Goal: Task Accomplishment & Management: Manage account settings

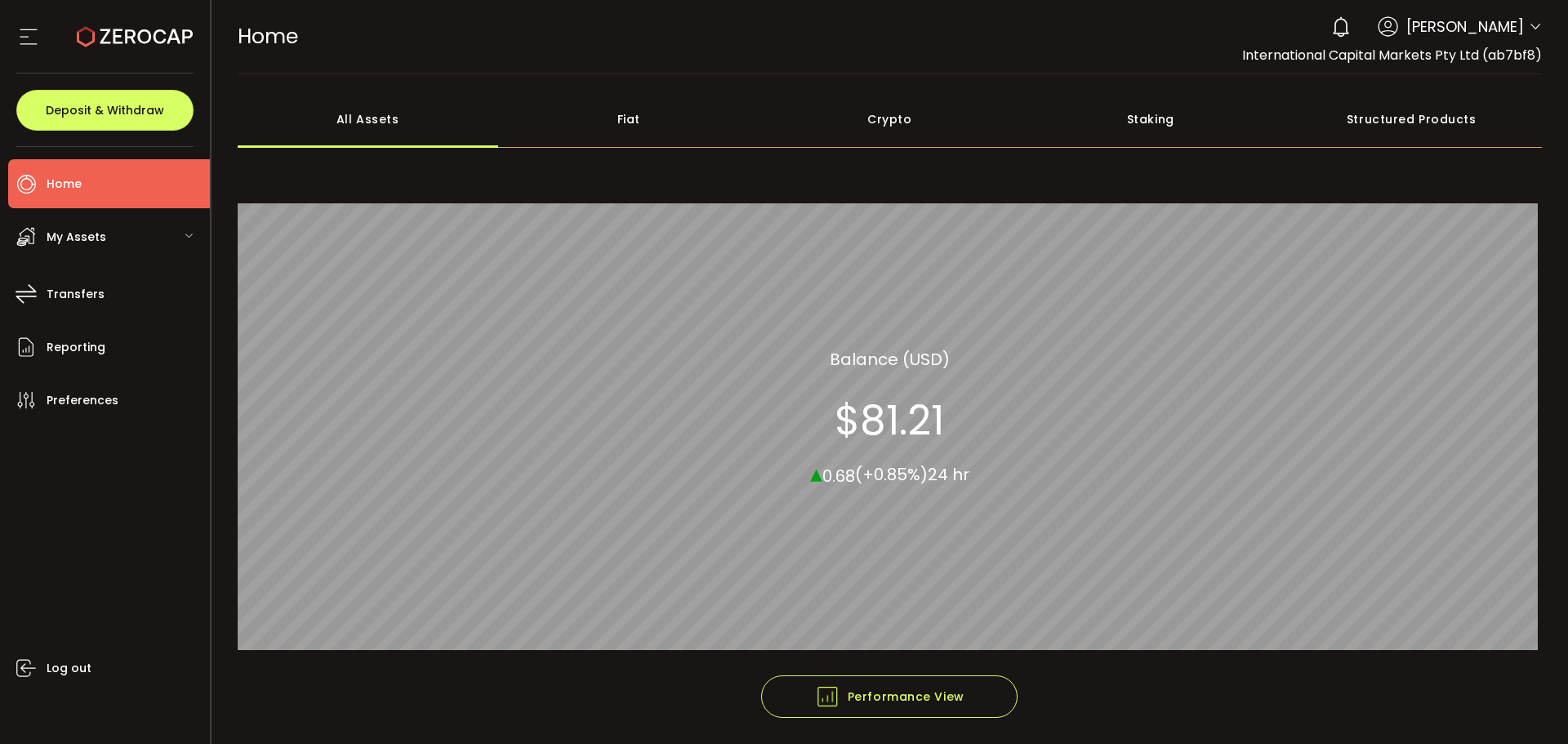
click at [1523, 22] on div "0 Aaditya Achreja Account International Capital Markets Pty Ltd (ab7bf8) Raw Tr…" at bounding box center [1432, 27] width 218 height 36
click at [1529, 28] on icon at bounding box center [1535, 27] width 13 height 13
click at [1533, 31] on icon at bounding box center [1535, 27] width 13 height 13
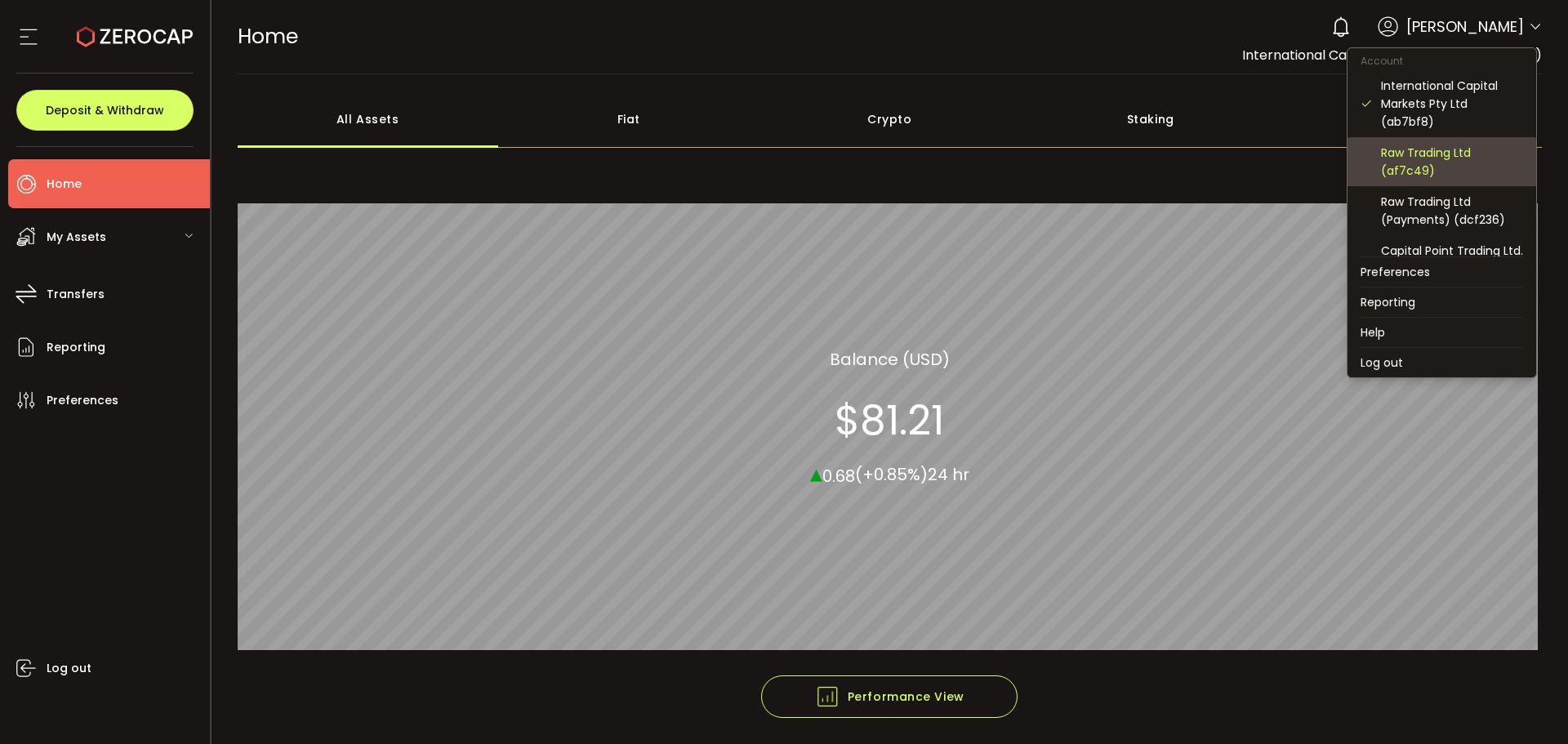
click at [1429, 156] on div "Raw Trading Ltd (af7c49)" at bounding box center [1451, 162] width 142 height 36
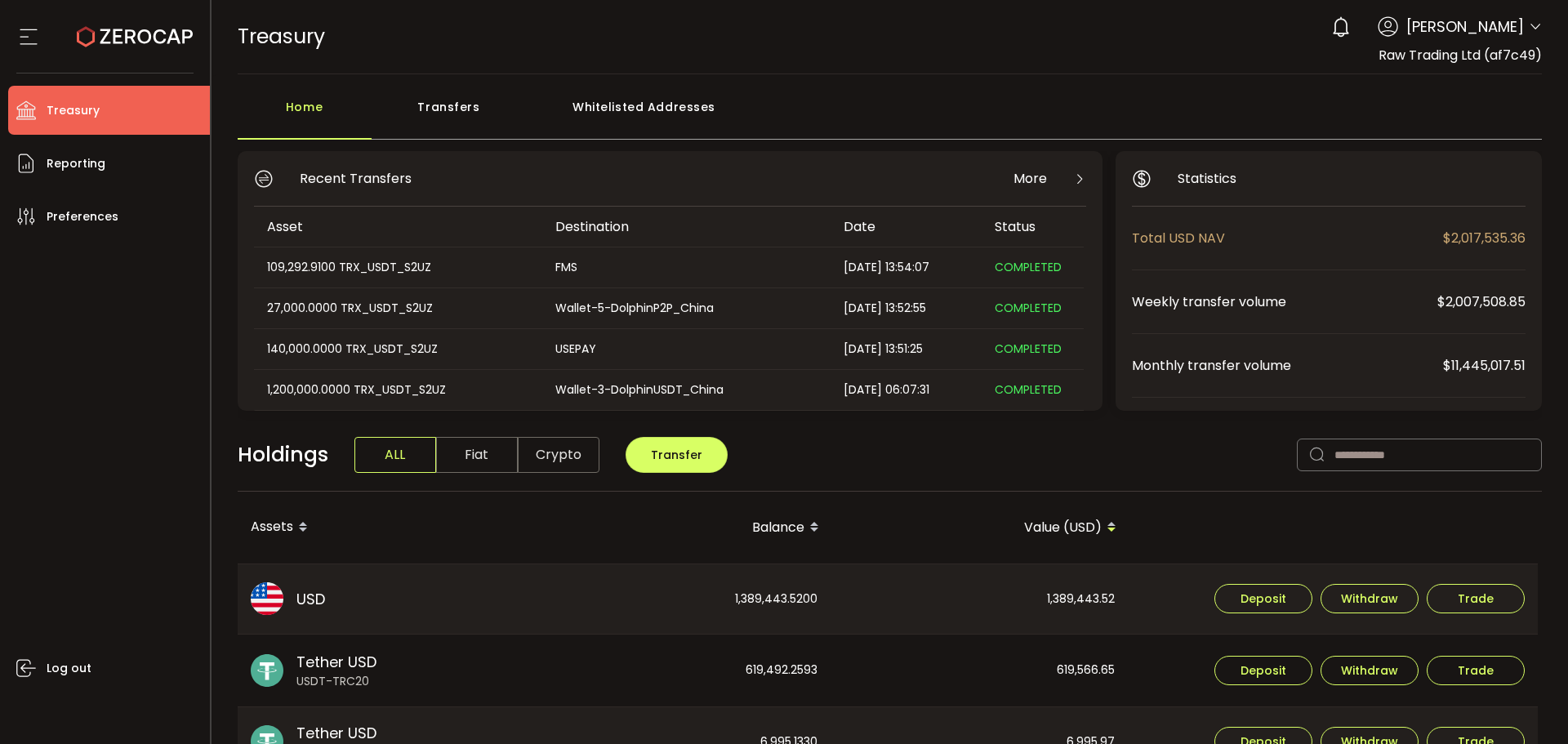
click at [107, 57] on icon at bounding box center [135, 36] width 116 height 116
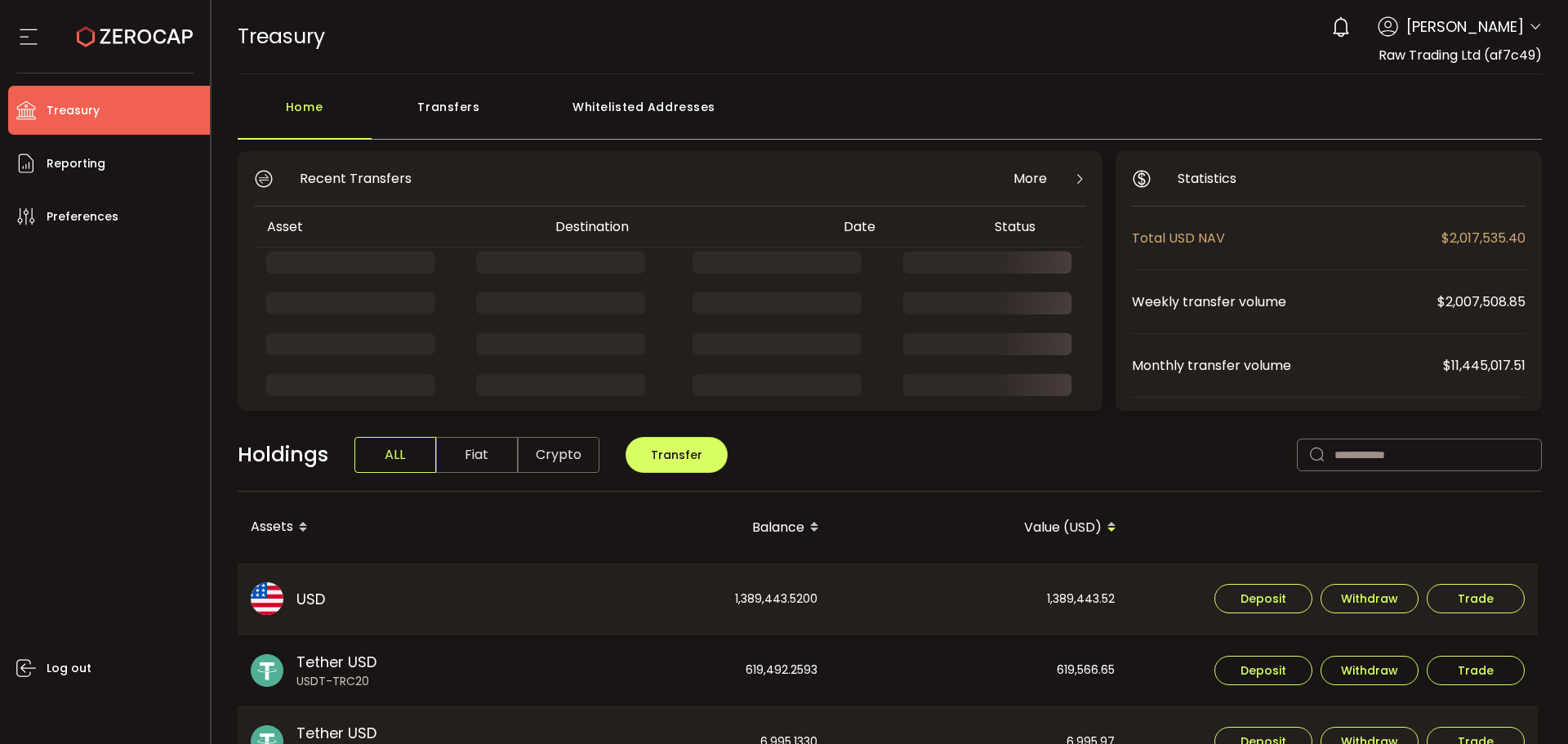
click at [1531, 26] on icon at bounding box center [1535, 27] width 13 height 13
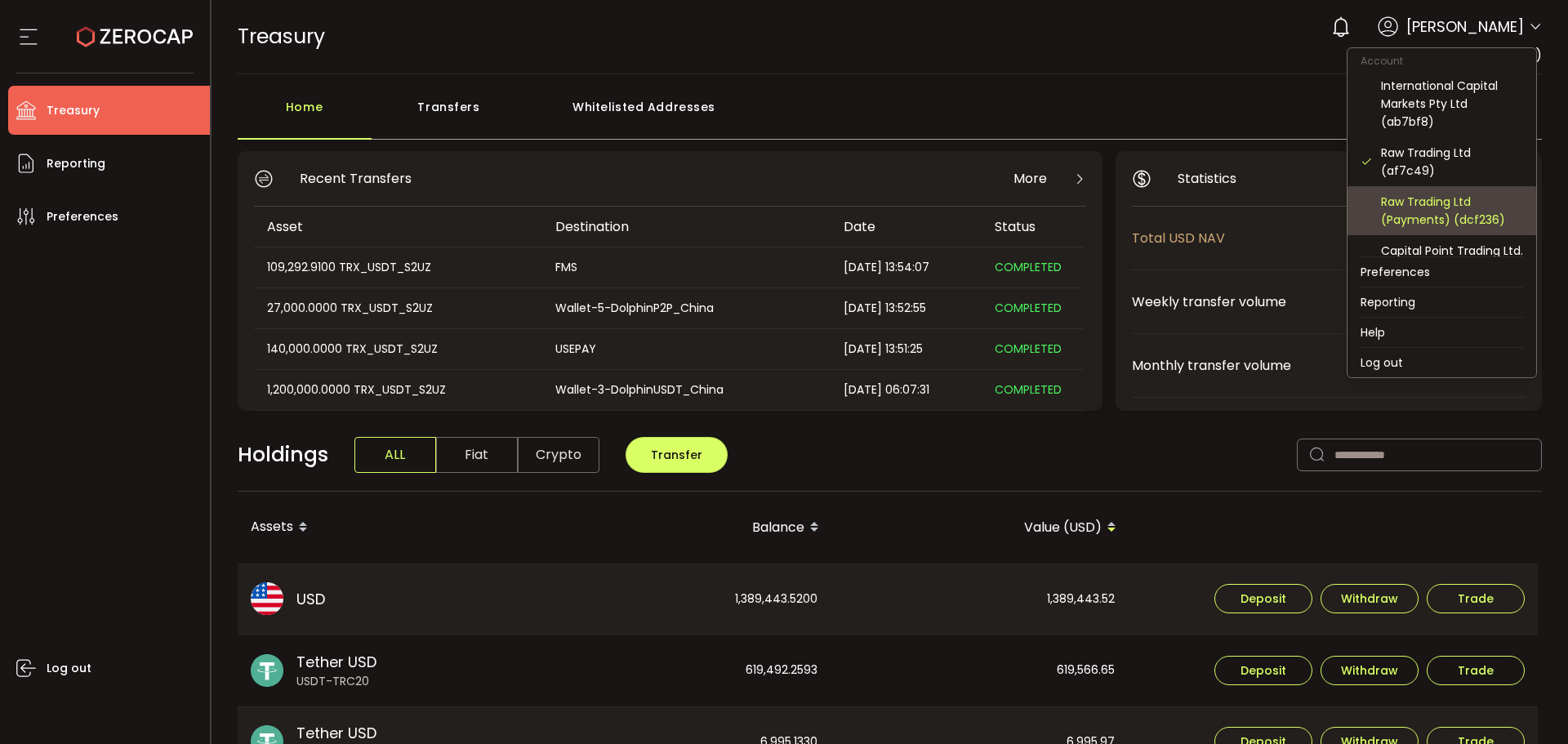
click at [1443, 209] on div "Raw Trading Ltd (Payments) (dcf236)" at bounding box center [1451, 211] width 142 height 36
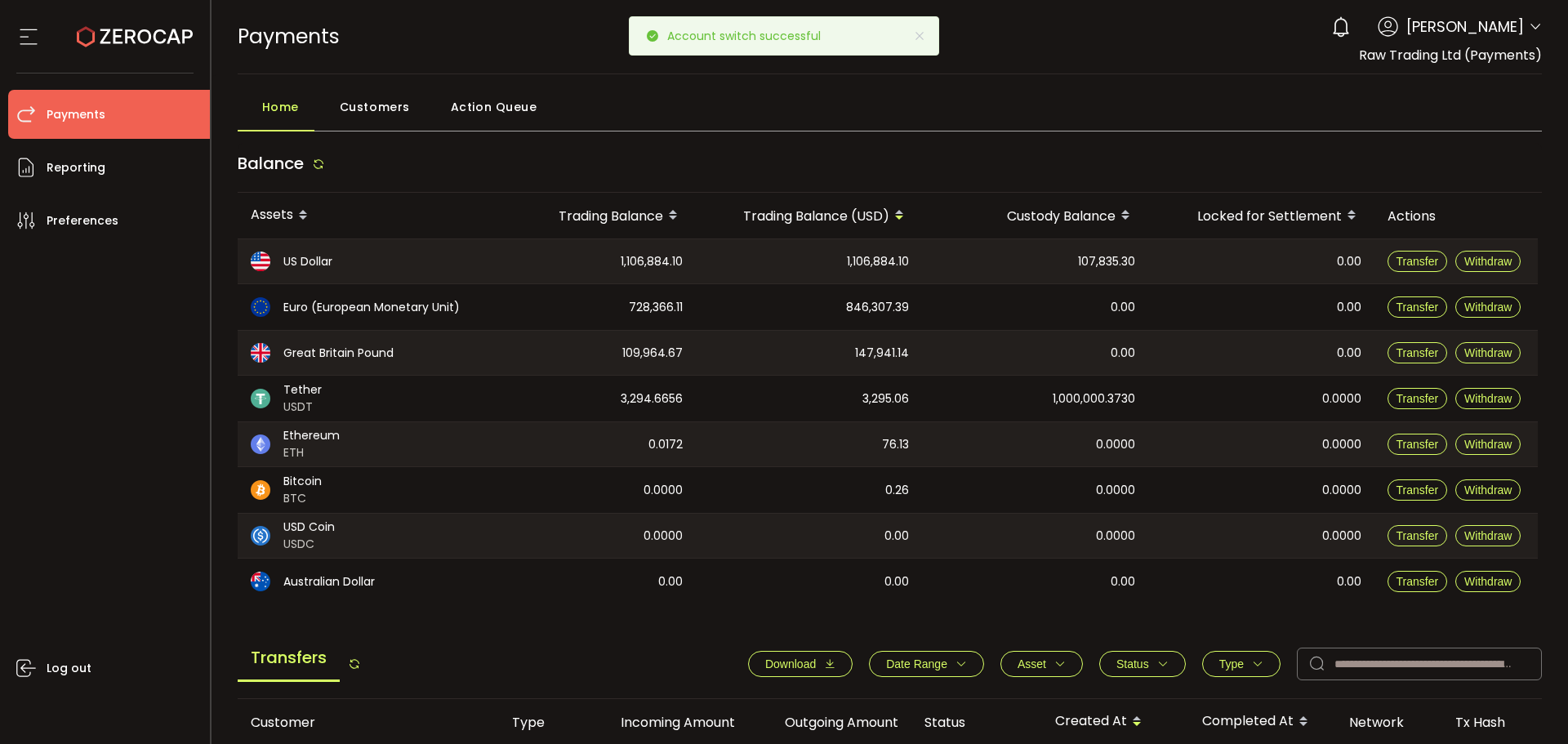
click at [1164, 414] on tr "Tether USDT 3,294.6656 3,295.06 1,000,000.3730 0.0000 Transfer Withdraw" at bounding box center [887, 398] width 1300 height 45
click at [1167, 416] on div "0.0000" at bounding box center [1261, 398] width 226 height 45
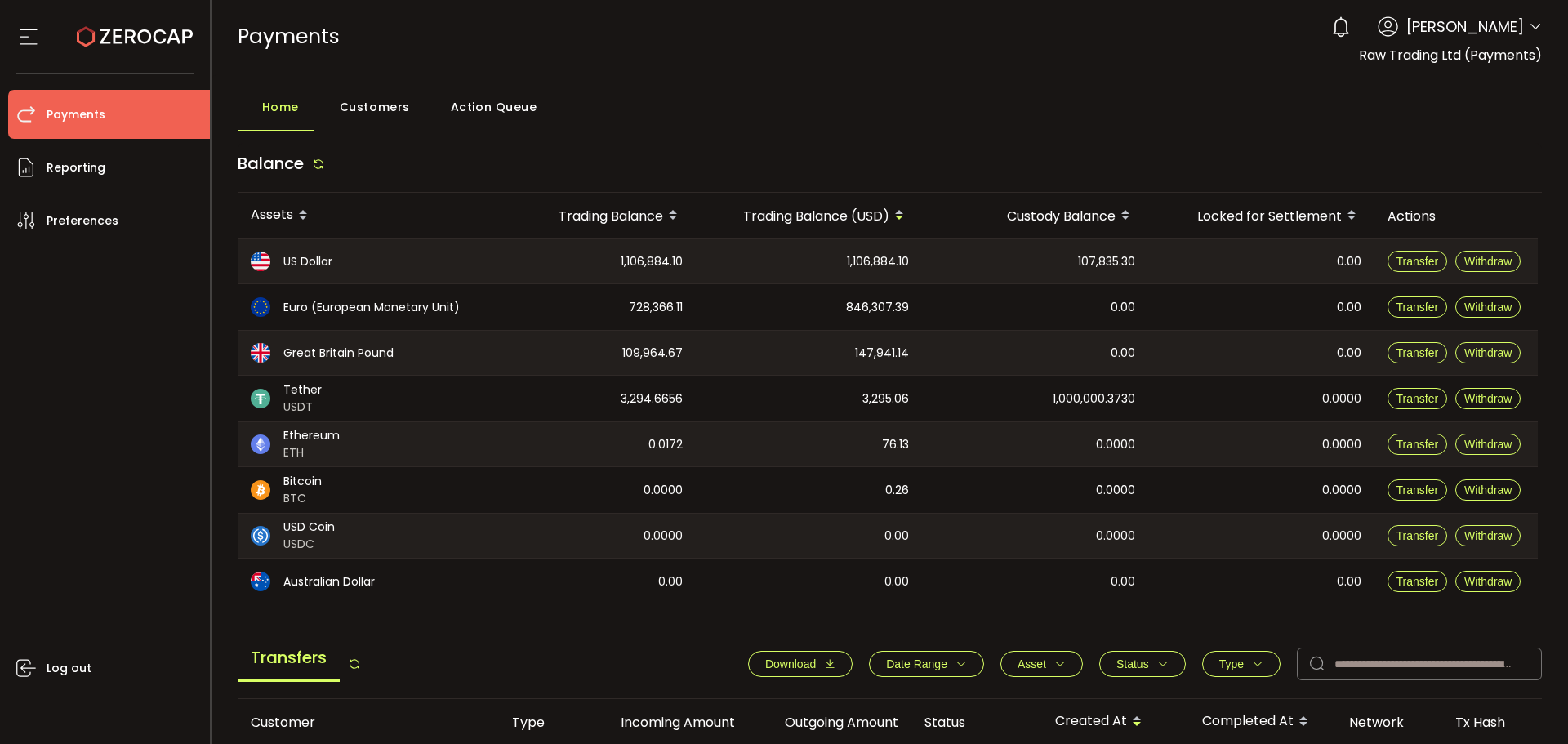
click at [1186, 395] on div "0.0000" at bounding box center [1261, 398] width 226 height 45
click at [1422, 398] on span "Transfer" at bounding box center [1417, 398] width 43 height 13
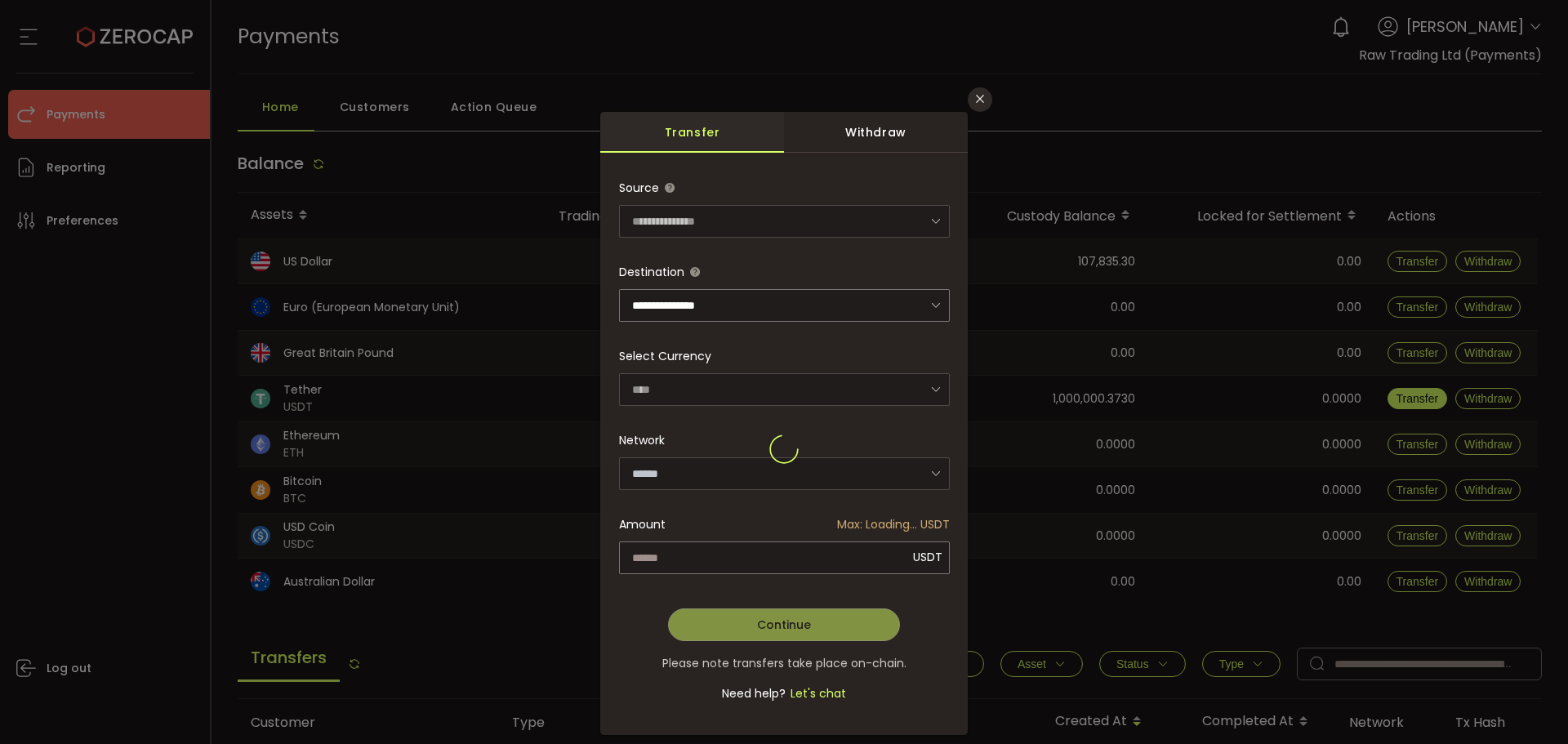
type input "********"
type input "**********"
type input "********"
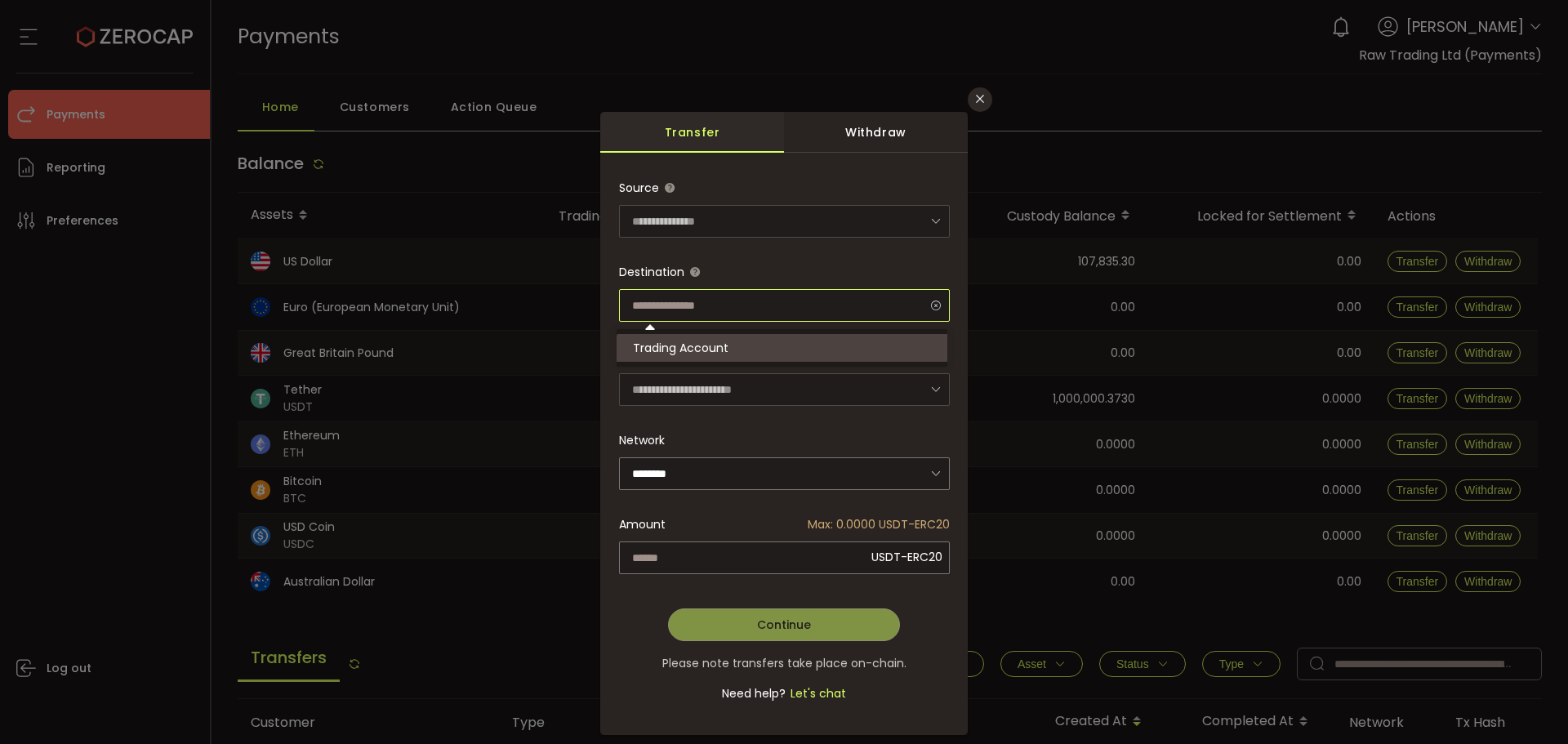
click at [714, 297] on input "dialog" at bounding box center [784, 305] width 331 height 33
click at [847, 165] on div "**********" at bounding box center [783, 450] width 368 height 571
type input "**********"
click at [859, 135] on div "Withdraw" at bounding box center [876, 133] width 183 height 41
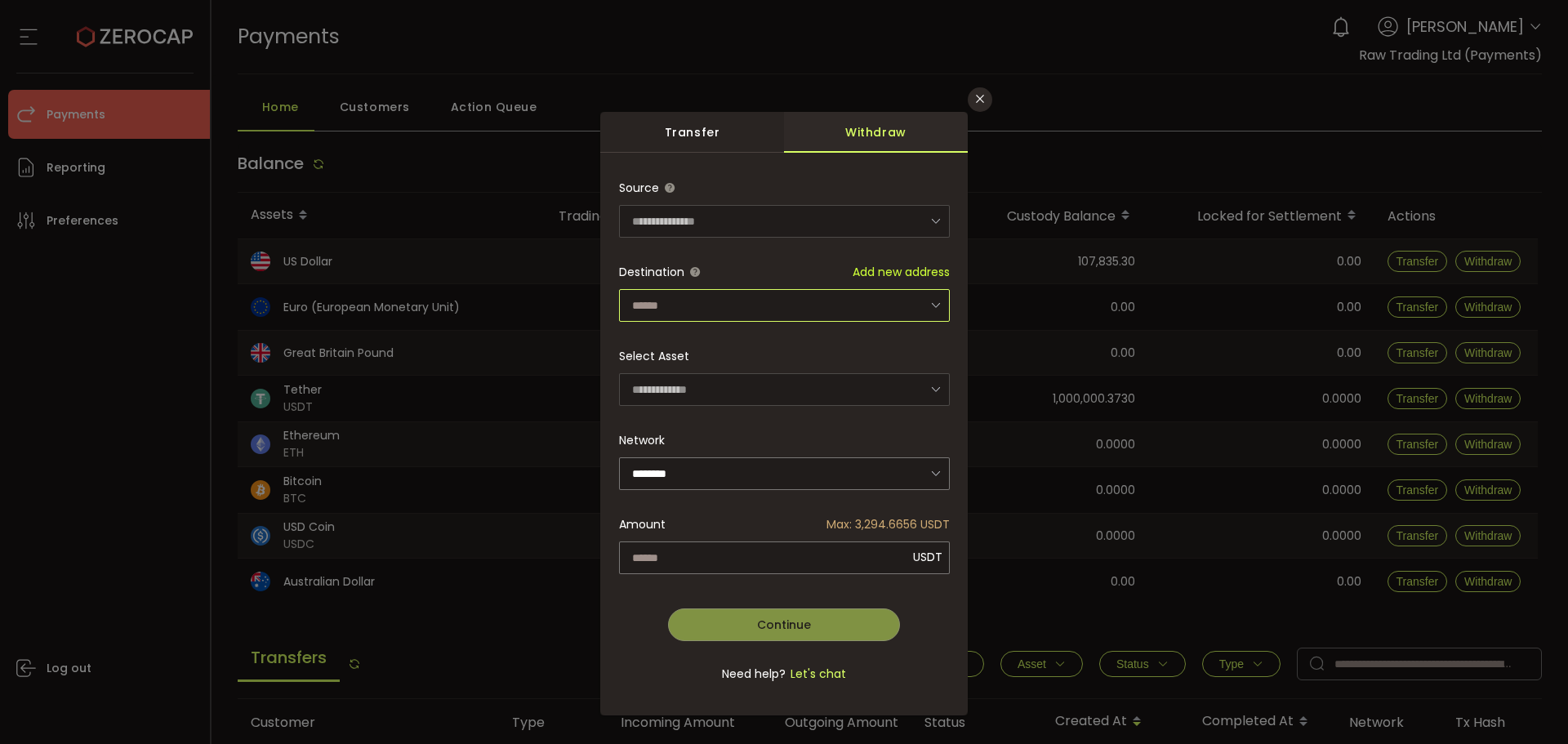
click at [768, 304] on input "dialog" at bounding box center [784, 305] width 331 height 33
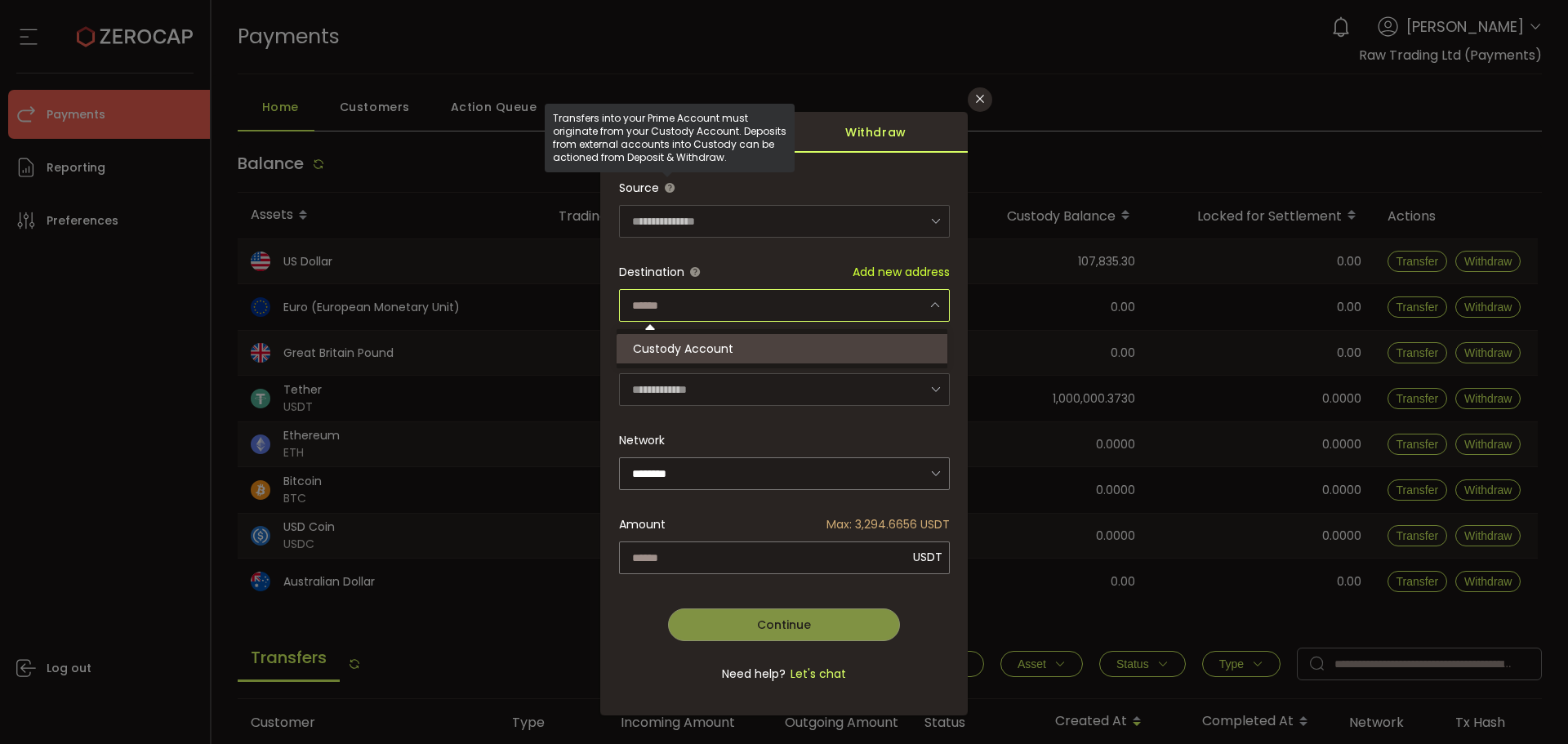
click at [667, 106] on div "Transfers into your Prime Account must originate from your Custody Account. Dep…" at bounding box center [670, 138] width 250 height 69
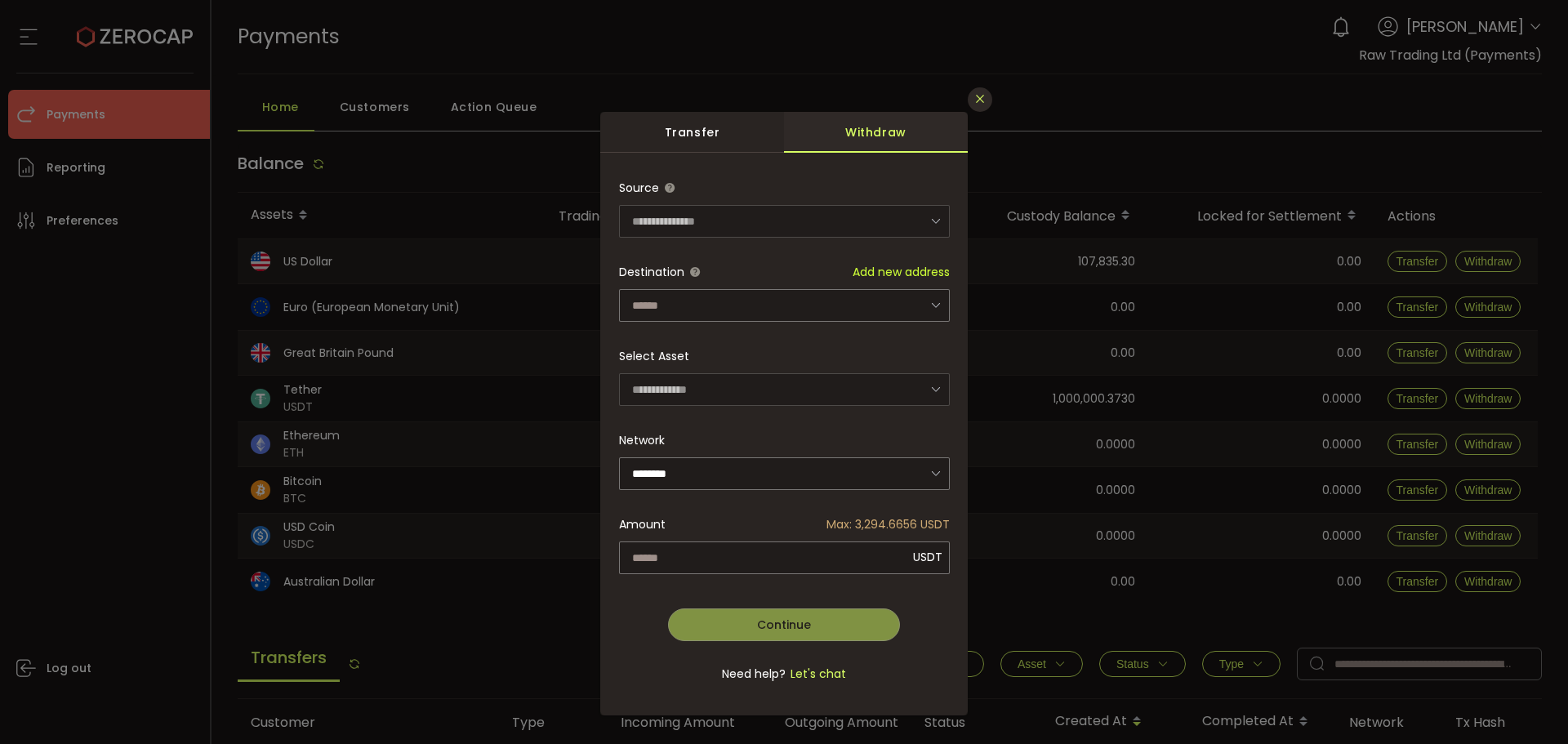
drag, startPoint x: 967, startPoint y: 104, endPoint x: 976, endPoint y: 99, distance: 10.3
click at [971, 102] on button "Close" at bounding box center [979, 99] width 25 height 25
type input "**********"
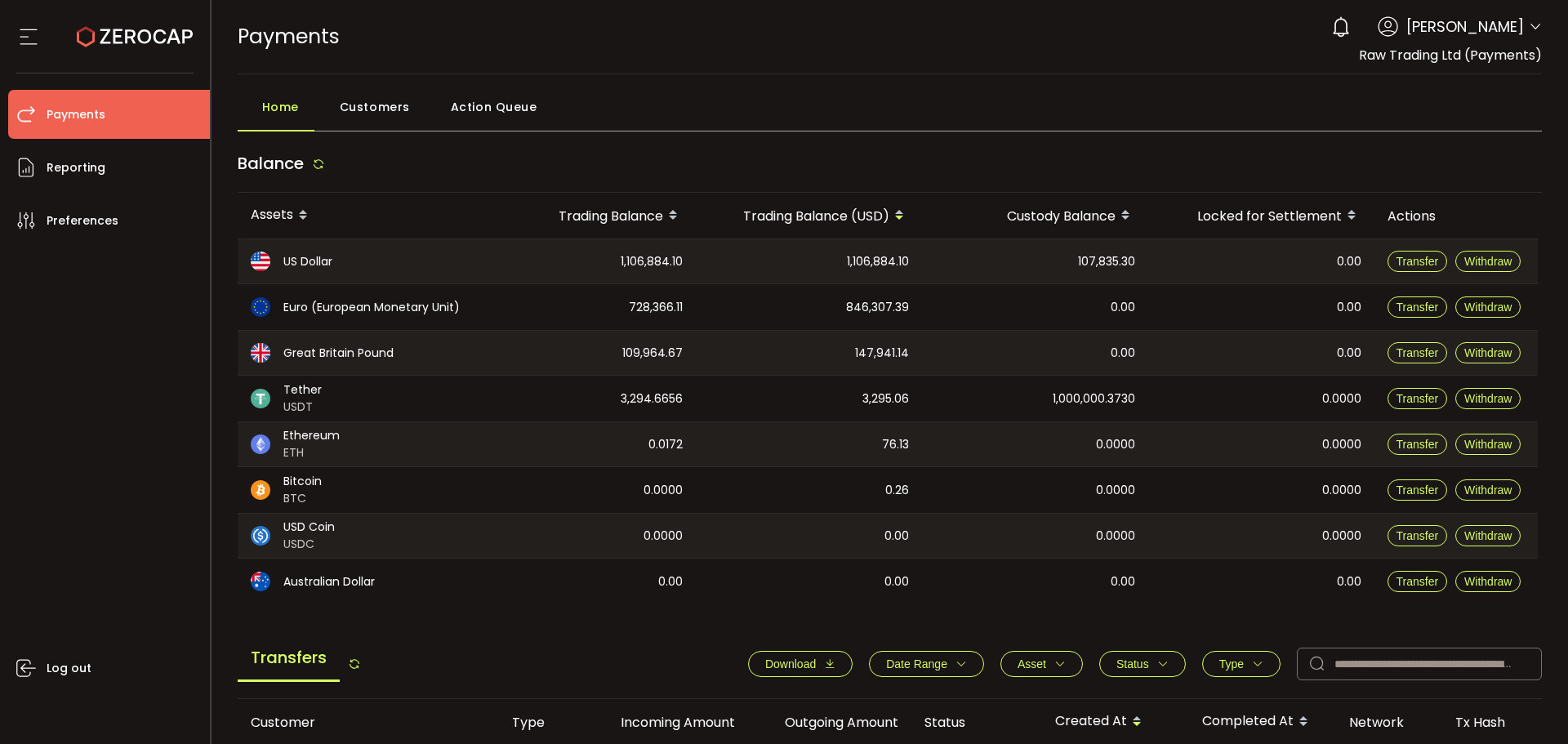
drag, startPoint x: 134, startPoint y: 473, endPoint x: 1109, endPoint y: 518, distance: 976.0
click at [187, 467] on div "Log out" at bounding box center [109, 489] width 201 height 487
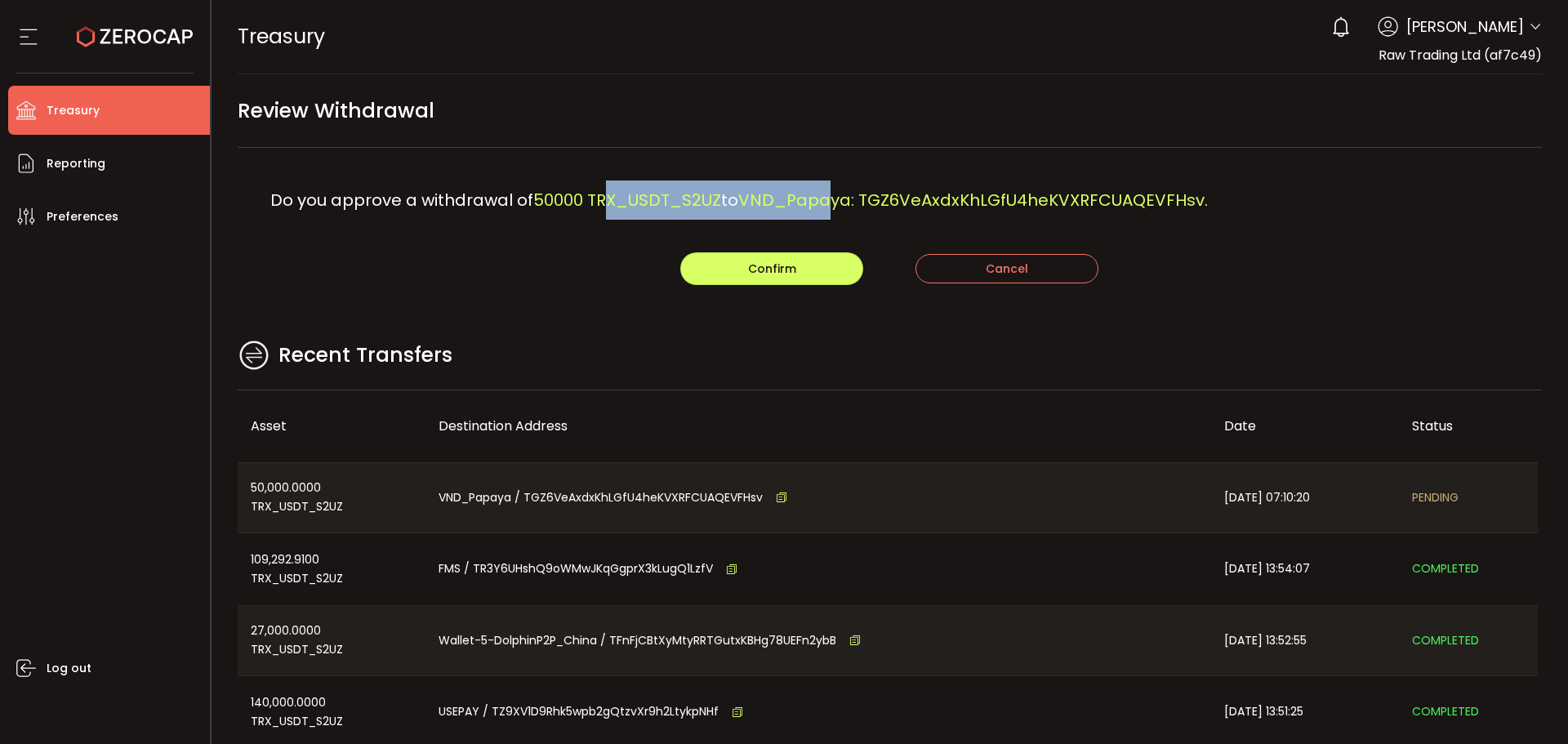
drag, startPoint x: 605, startPoint y: 191, endPoint x: 828, endPoint y: 199, distance: 223.1
click at [828, 199] on div "Do you approve a withdrawal of 50000 TRX_USDT_S2UZ to VND_Papaya: TGZ6VeAxdxKhL…" at bounding box center [889, 200] width 1305 height 105
click at [910, 212] on div "Do you approve a withdrawal of 50000 TRX_USDT_S2UZ to VND_Papaya: TGZ6VeAxdxKhL…" at bounding box center [889, 200] width 1305 height 105
click at [814, 340] on div "Recent Transfers" at bounding box center [889, 364] width 1305 height 53
click at [597, 284] on div "Confirm Cancel" at bounding box center [889, 268] width 1305 height 33
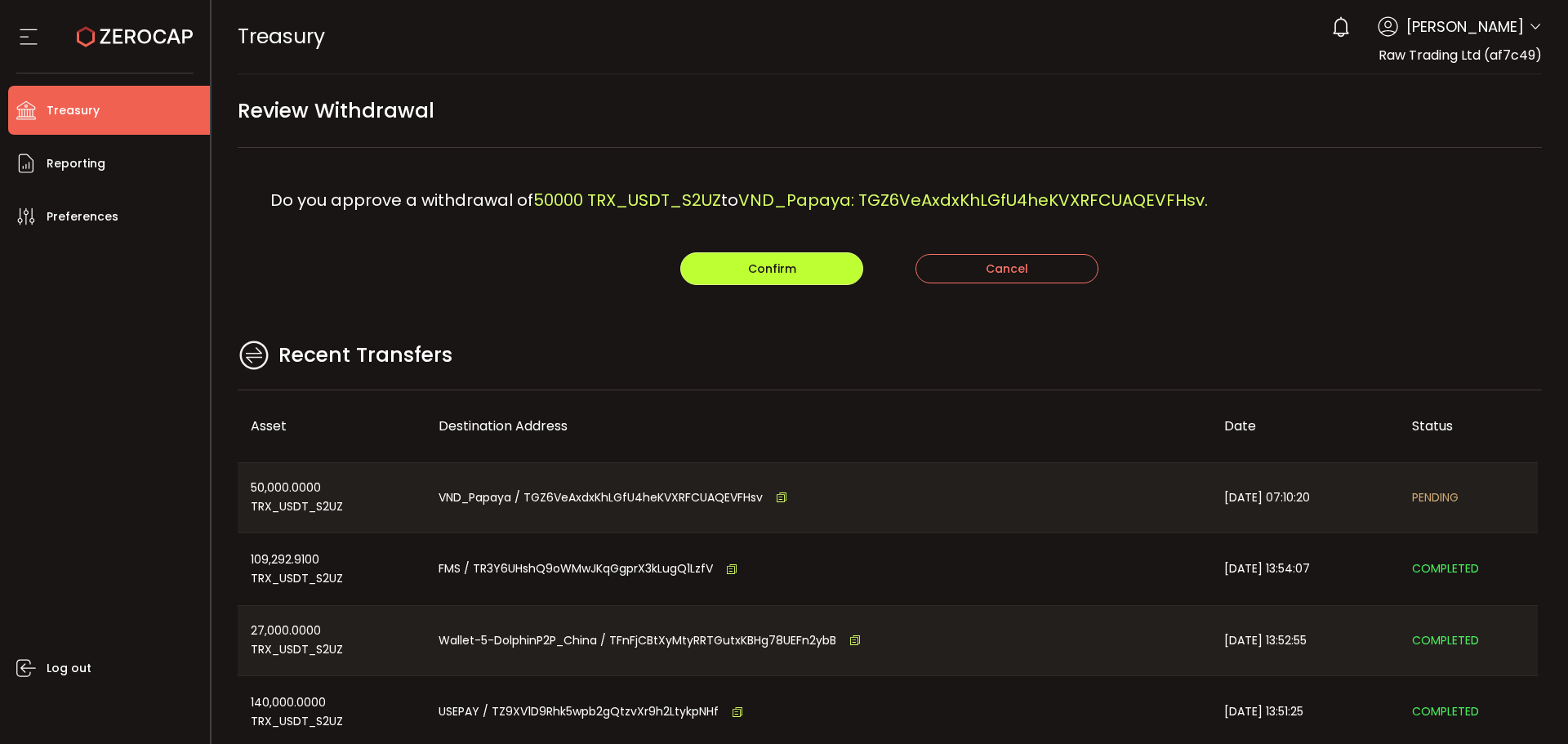
click at [742, 262] on button "Confirm" at bounding box center [771, 268] width 183 height 33
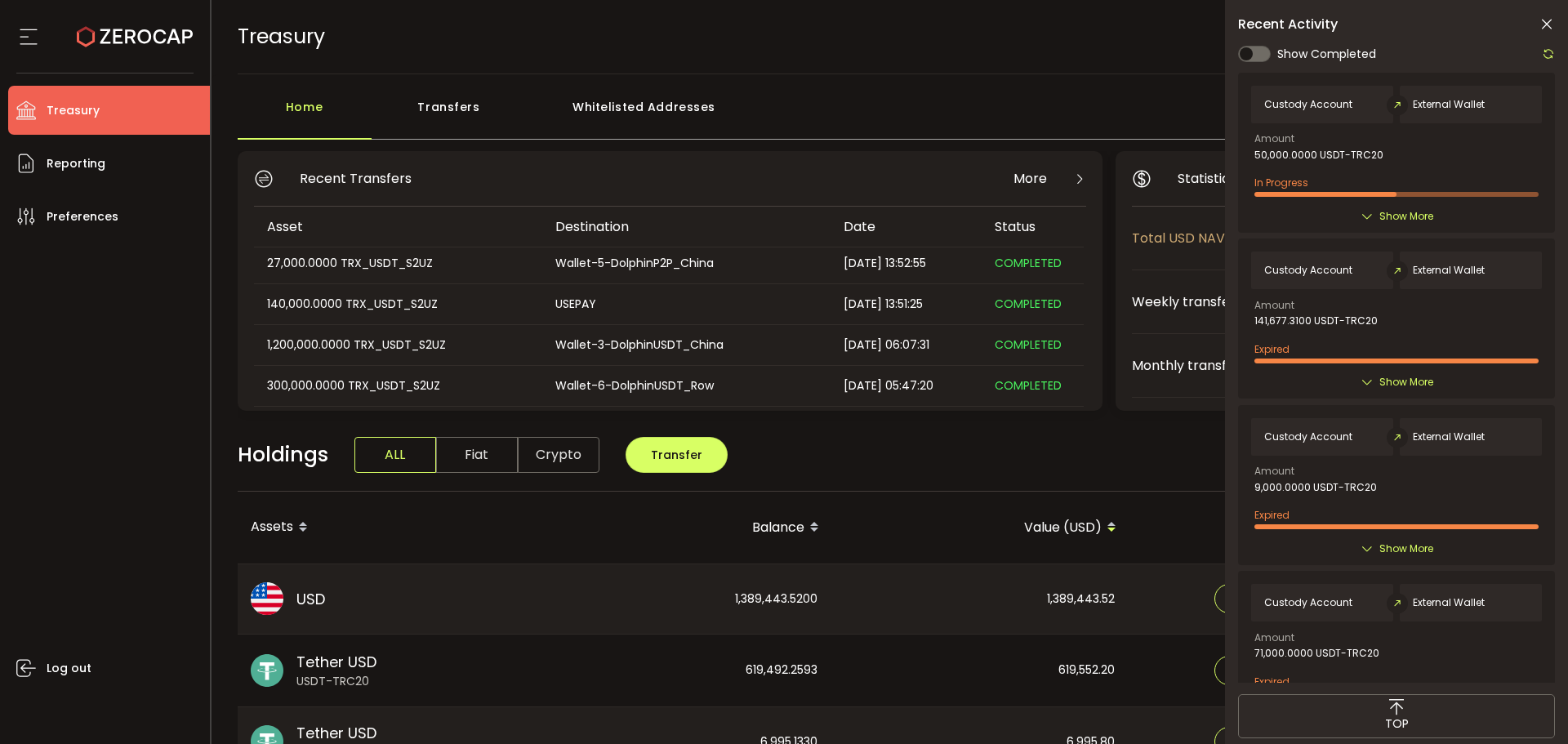
scroll to position [245, 0]
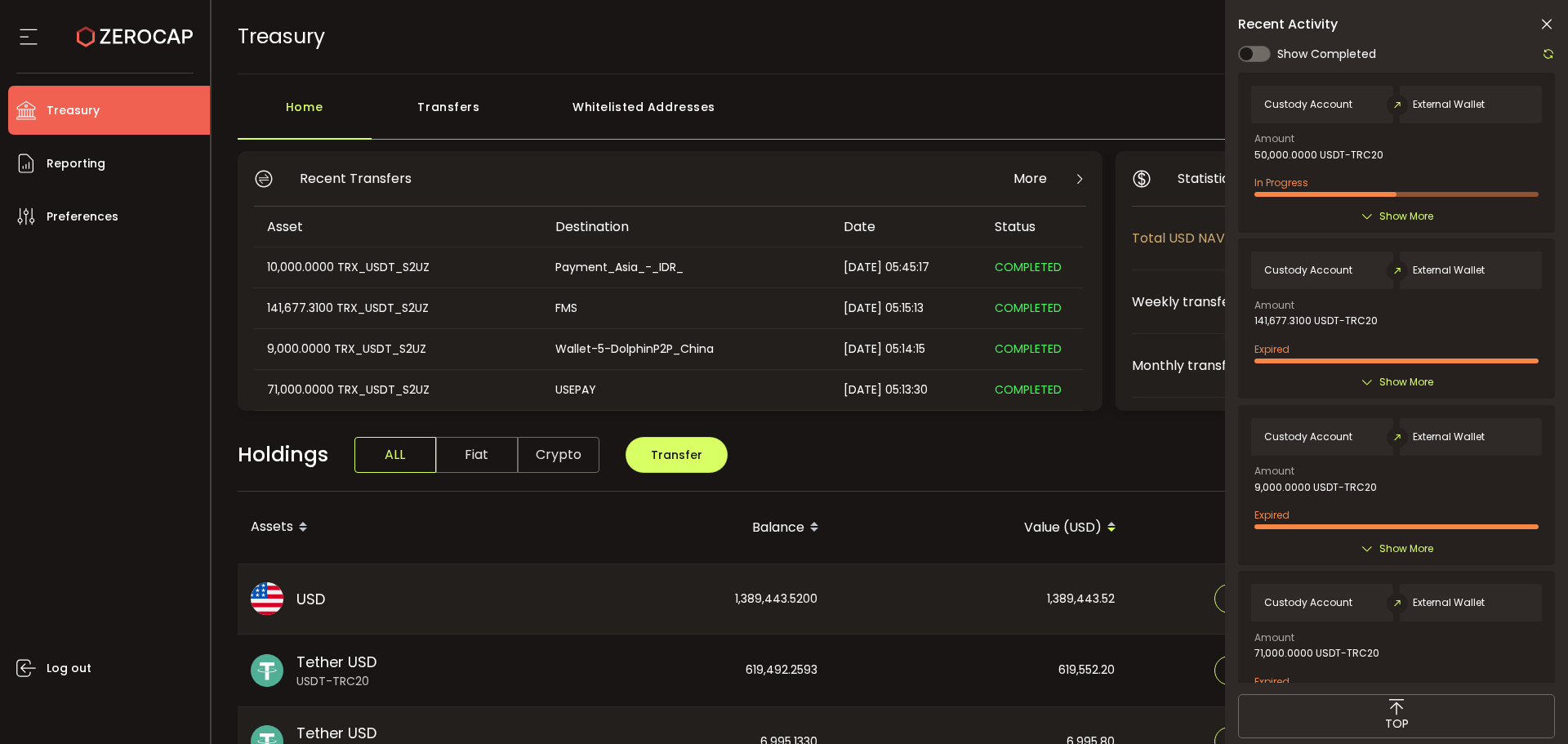
drag, startPoint x: 1549, startPoint y: 24, endPoint x: 1260, endPoint y: 158, distance: 318.6
click at [1547, 24] on icon at bounding box center [1546, 24] width 16 height 16
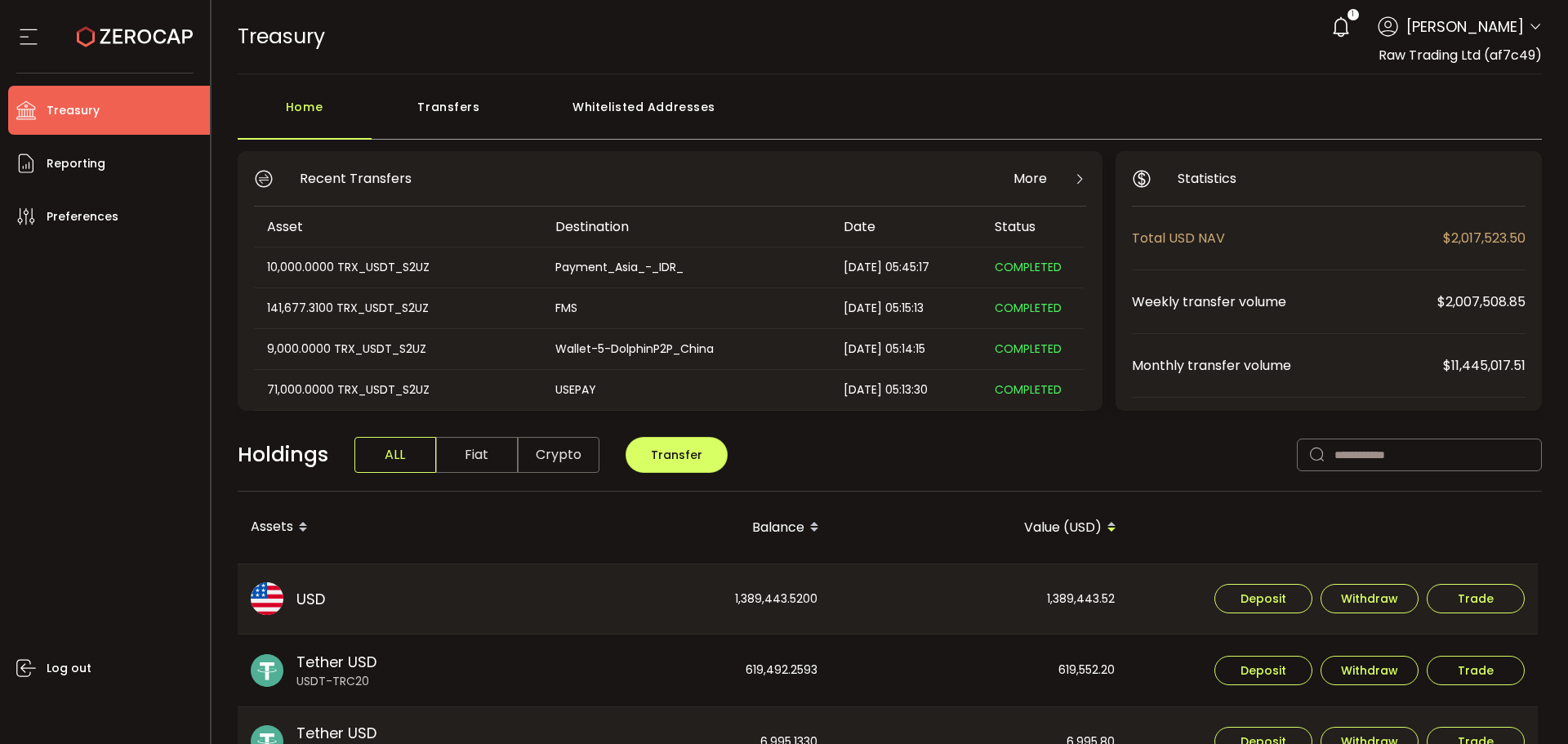
click at [1529, 21] on icon at bounding box center [1535, 27] width 13 height 13
click at [1529, 26] on icon at bounding box center [1535, 27] width 13 height 13
click at [1530, 25] on icon at bounding box center [1535, 27] width 13 height 13
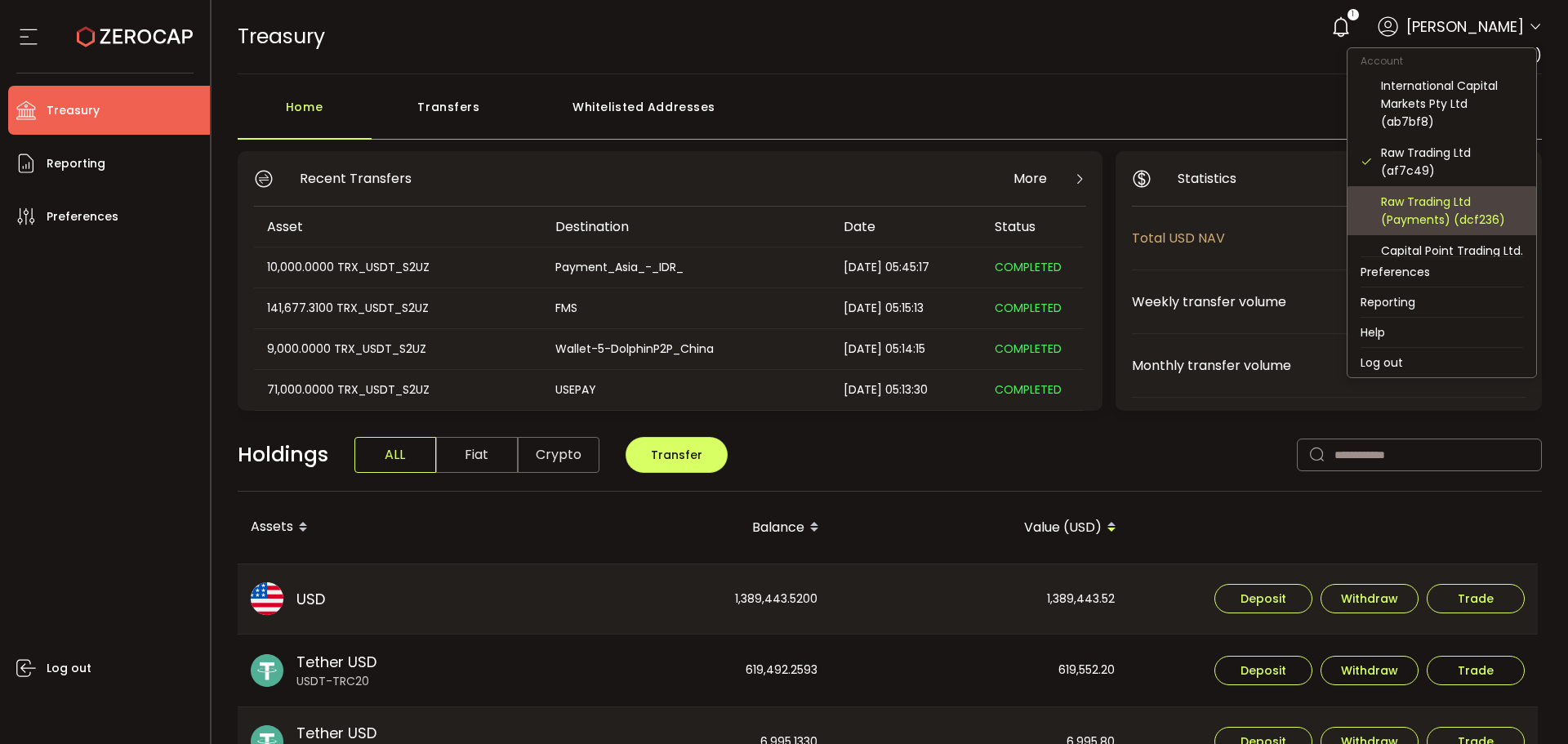
click at [1435, 206] on div "Raw Trading Ltd (Payments) (dcf236)" at bounding box center [1451, 211] width 142 height 36
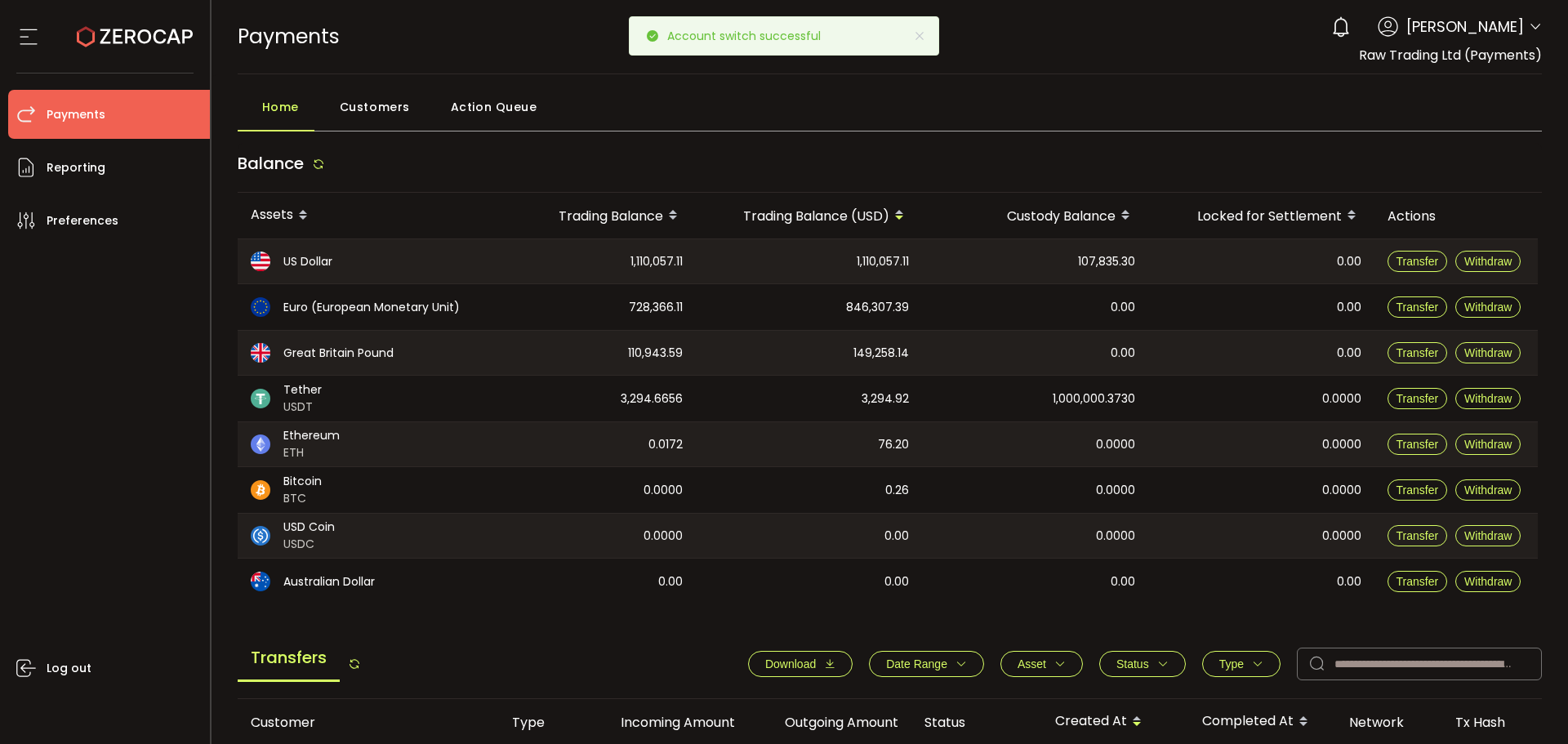
click at [1529, 27] on icon at bounding box center [1535, 27] width 13 height 13
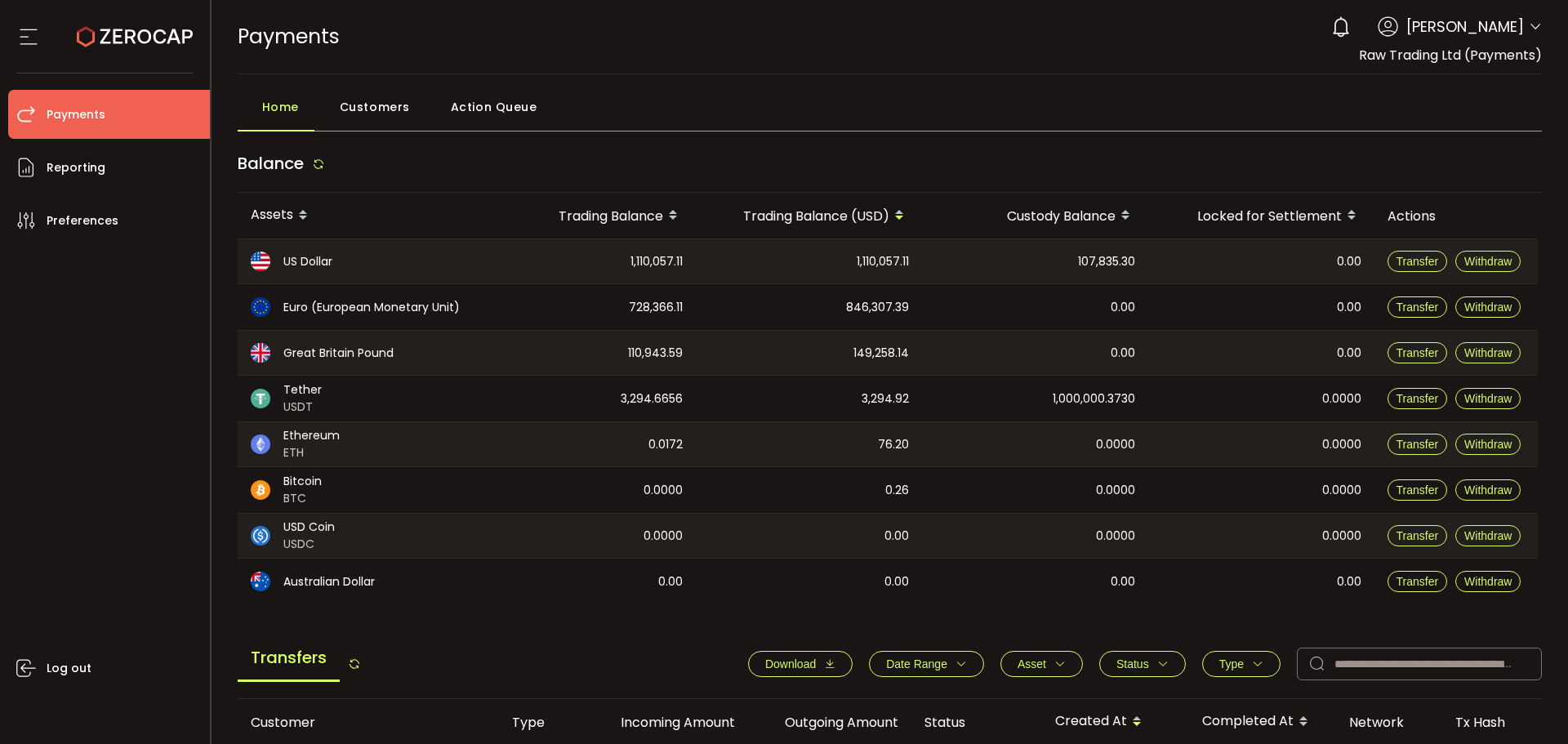
click at [1529, 27] on icon at bounding box center [1535, 27] width 13 height 13
click at [1529, 21] on icon at bounding box center [1535, 27] width 13 height 13
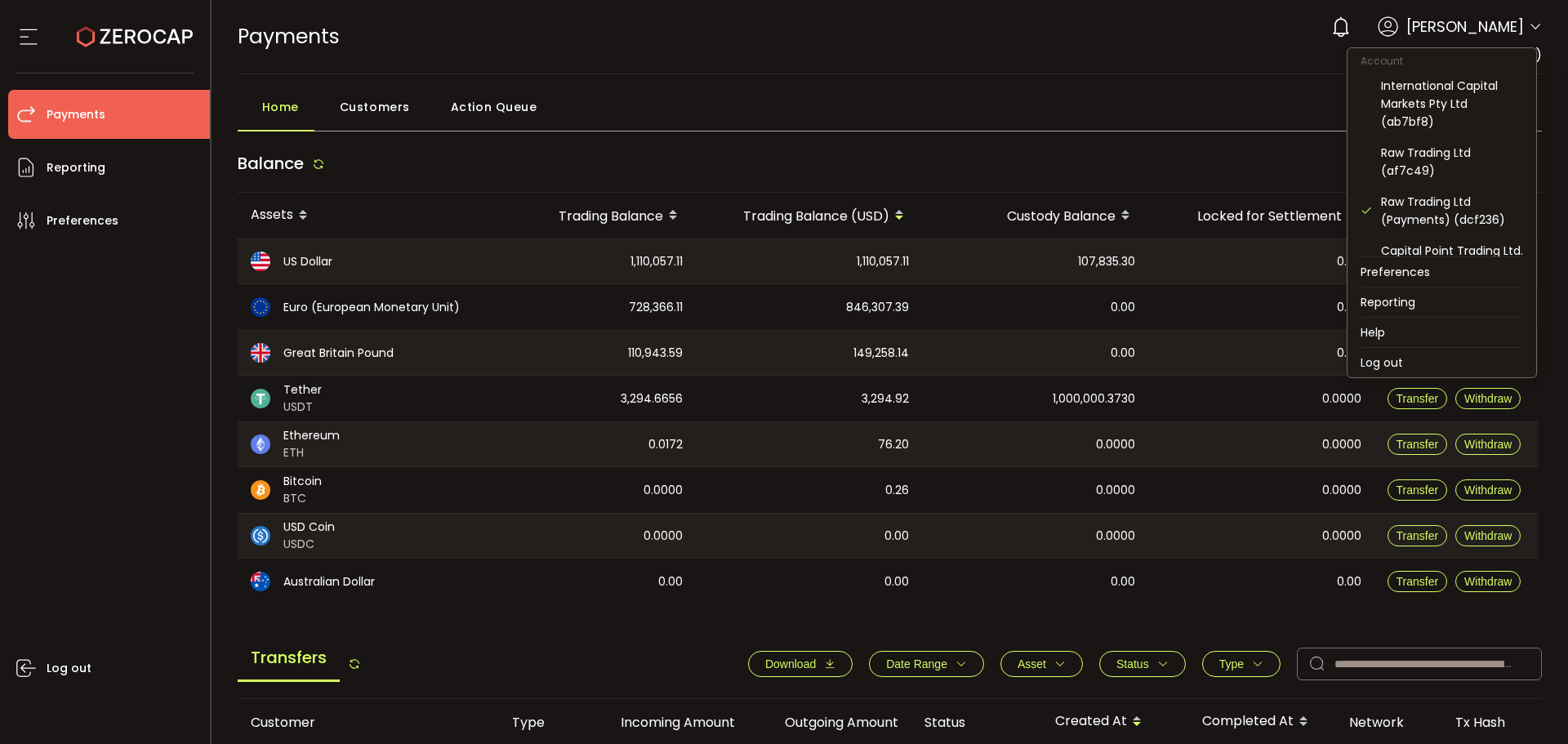
click at [1534, 33] on span at bounding box center [1535, 27] width 13 height 16
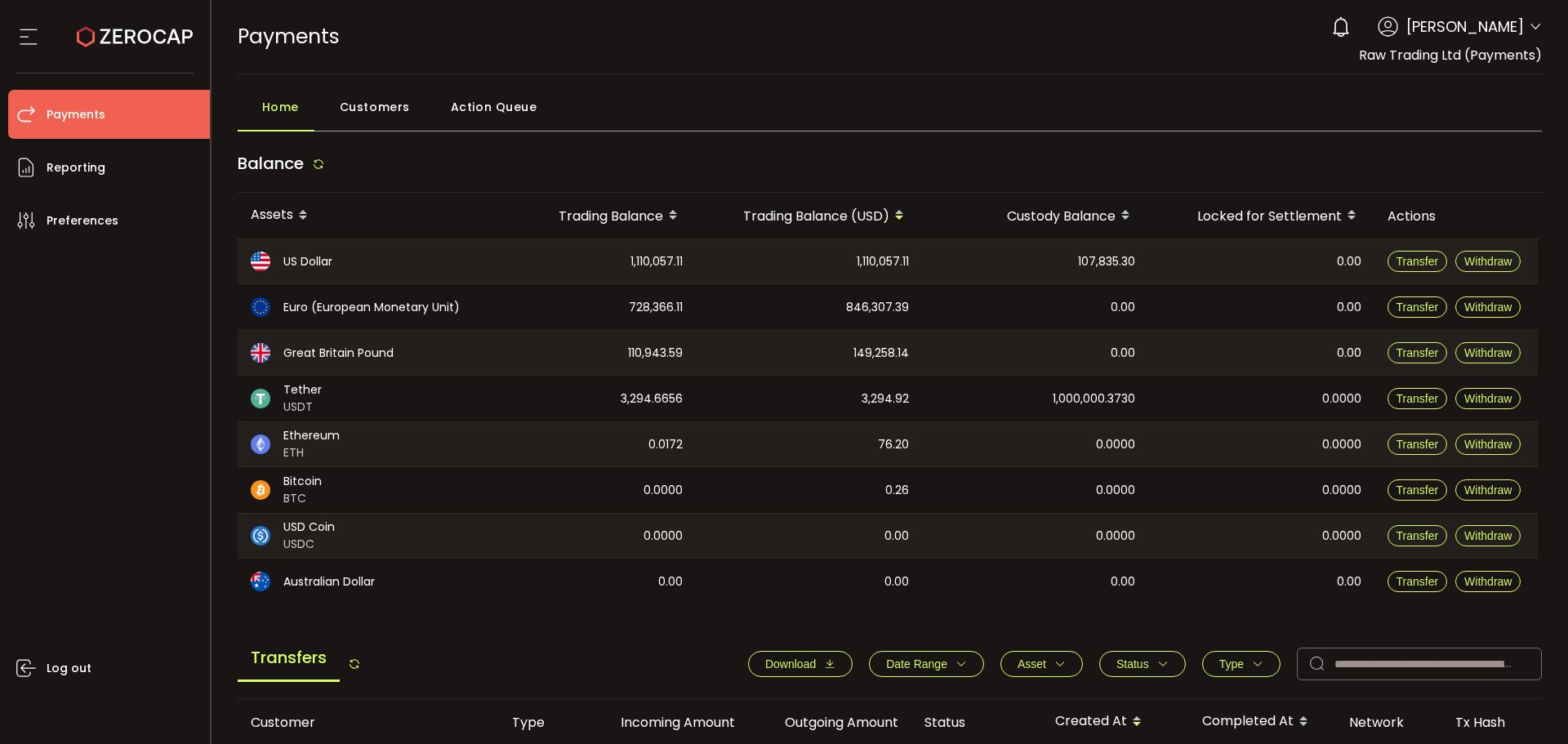
click at [1528, 19] on div "0 Aaditya Achreja" at bounding box center [1432, 27] width 218 height 36
click at [1532, 28] on icon at bounding box center [1535, 27] width 13 height 13
click at [1529, 28] on icon at bounding box center [1535, 27] width 13 height 13
click at [1529, 27] on icon at bounding box center [1535, 27] width 13 height 13
click at [1536, 27] on header "PDF is being processed and will download to your computer PAYMENTS Buy Power $0…" at bounding box center [890, 37] width 1357 height 75
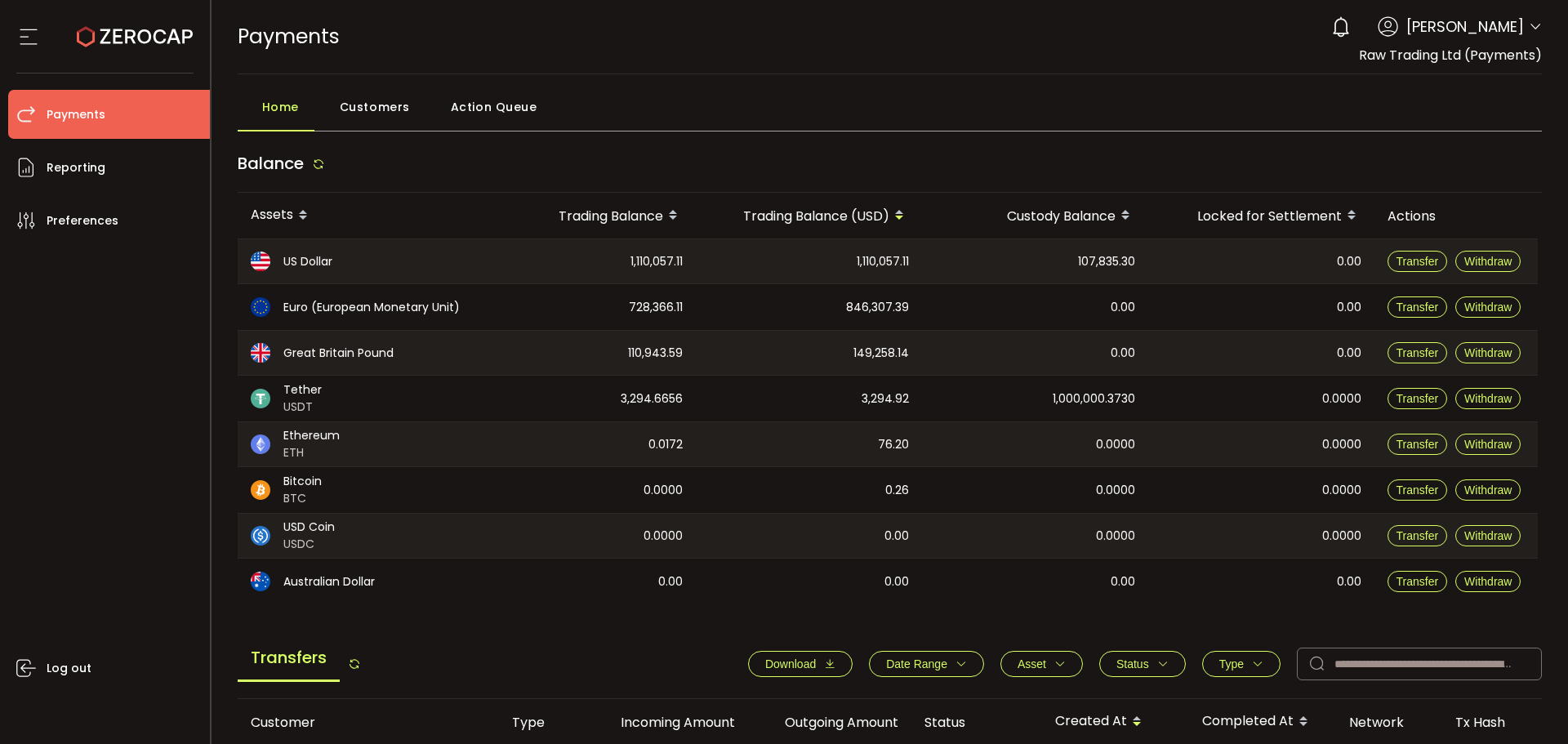
click at [1533, 26] on icon at bounding box center [1535, 27] width 13 height 13
click at [1531, 20] on span at bounding box center [1535, 27] width 13 height 16
click at [1533, 26] on icon at bounding box center [1535, 27] width 13 height 13
click at [1519, 23] on div "0 Aaditya Achreja" at bounding box center [1432, 27] width 218 height 36
click at [1529, 23] on icon at bounding box center [1535, 27] width 13 height 13
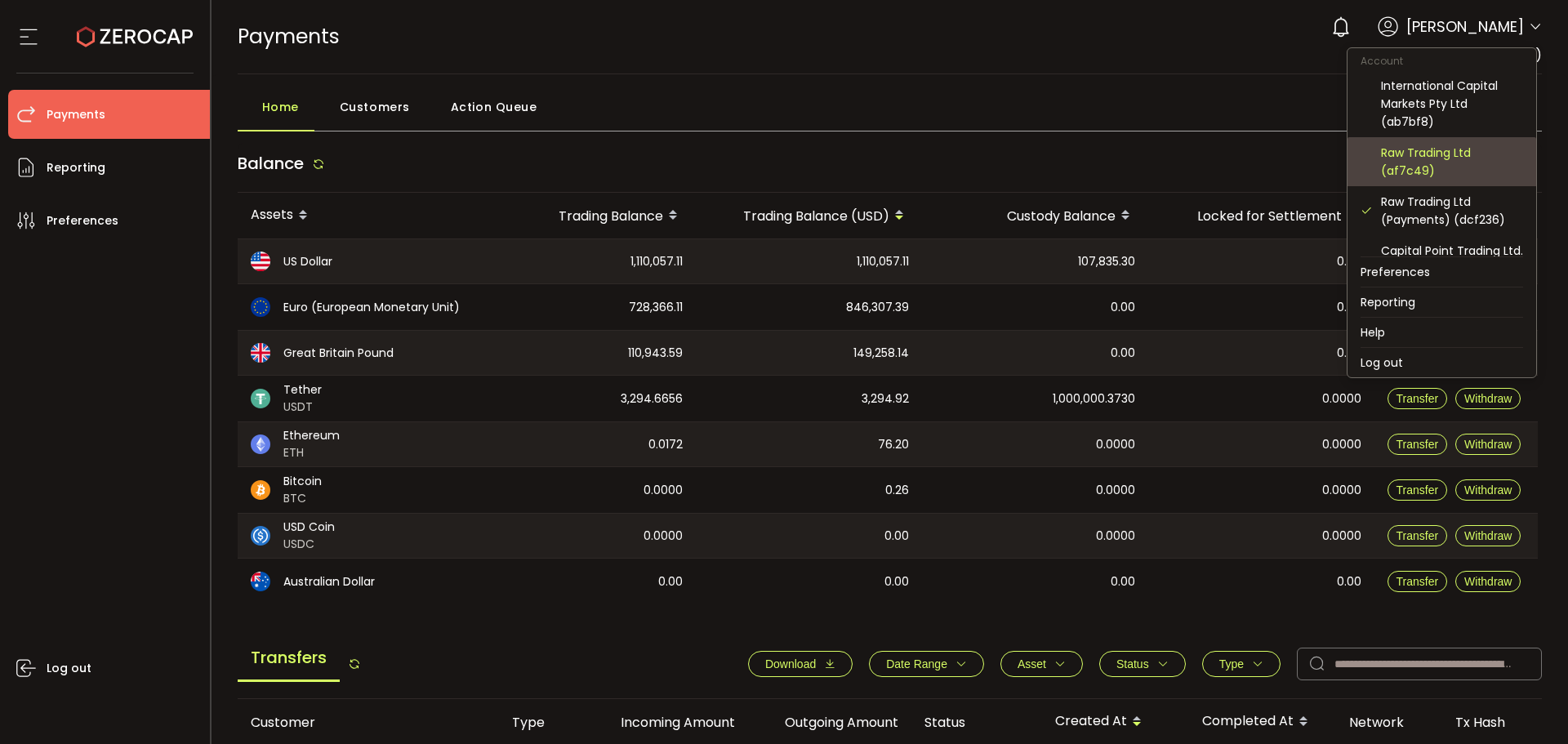
click at [1403, 153] on div "Raw Trading Ltd (af7c49)" at bounding box center [1451, 162] width 142 height 36
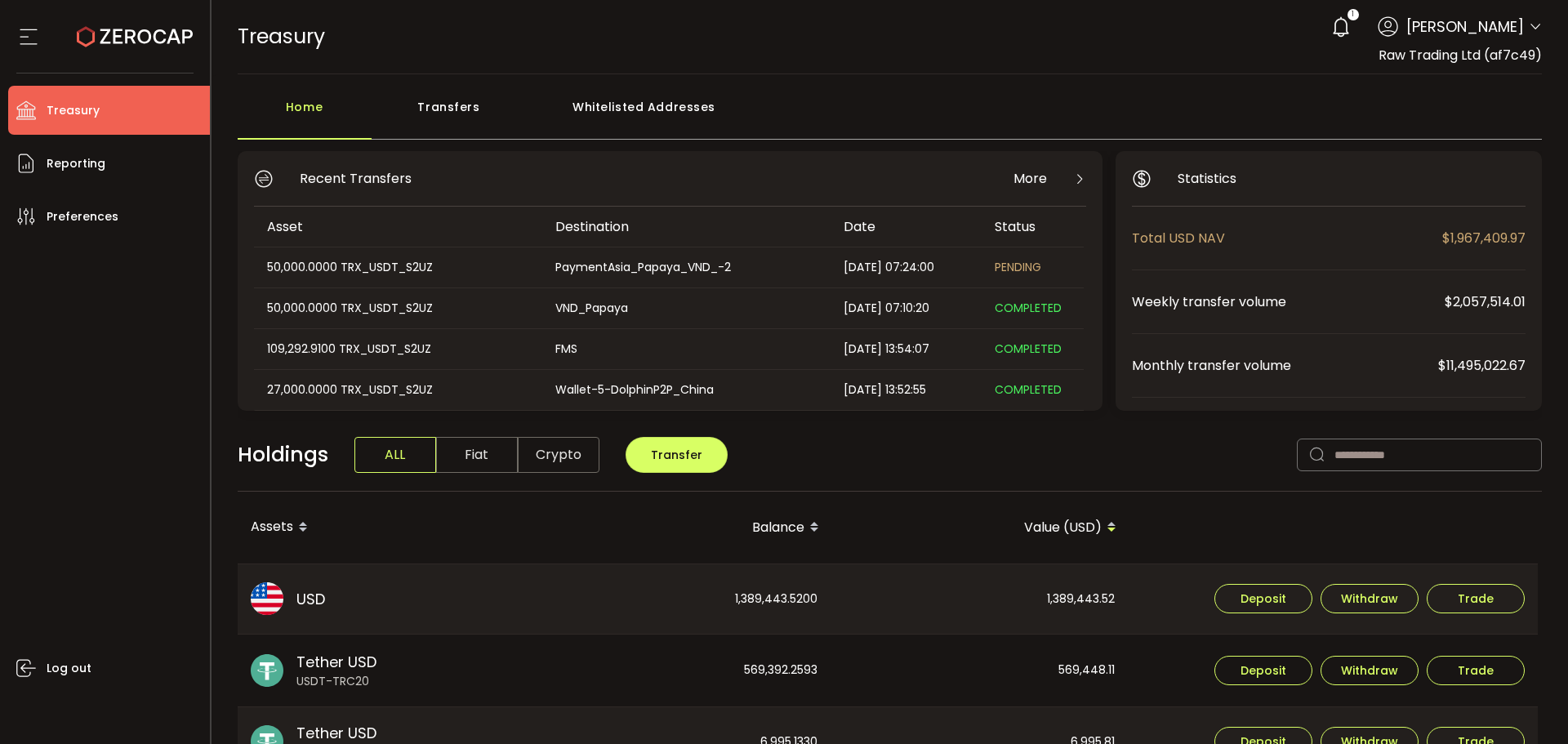
click at [461, 117] on div "Transfers" at bounding box center [449, 115] width 155 height 49
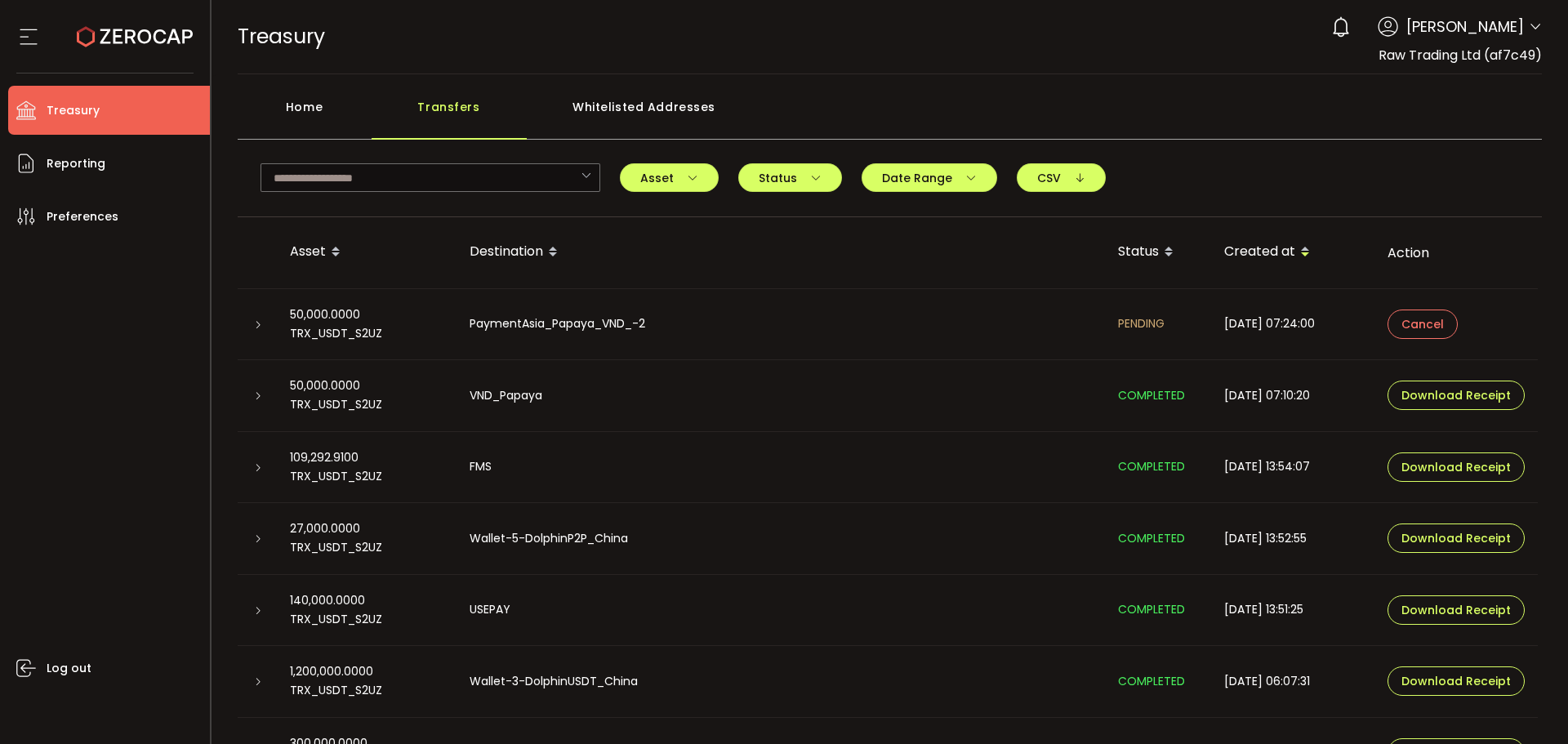
click at [302, 106] on div "Home" at bounding box center [304, 115] width 134 height 49
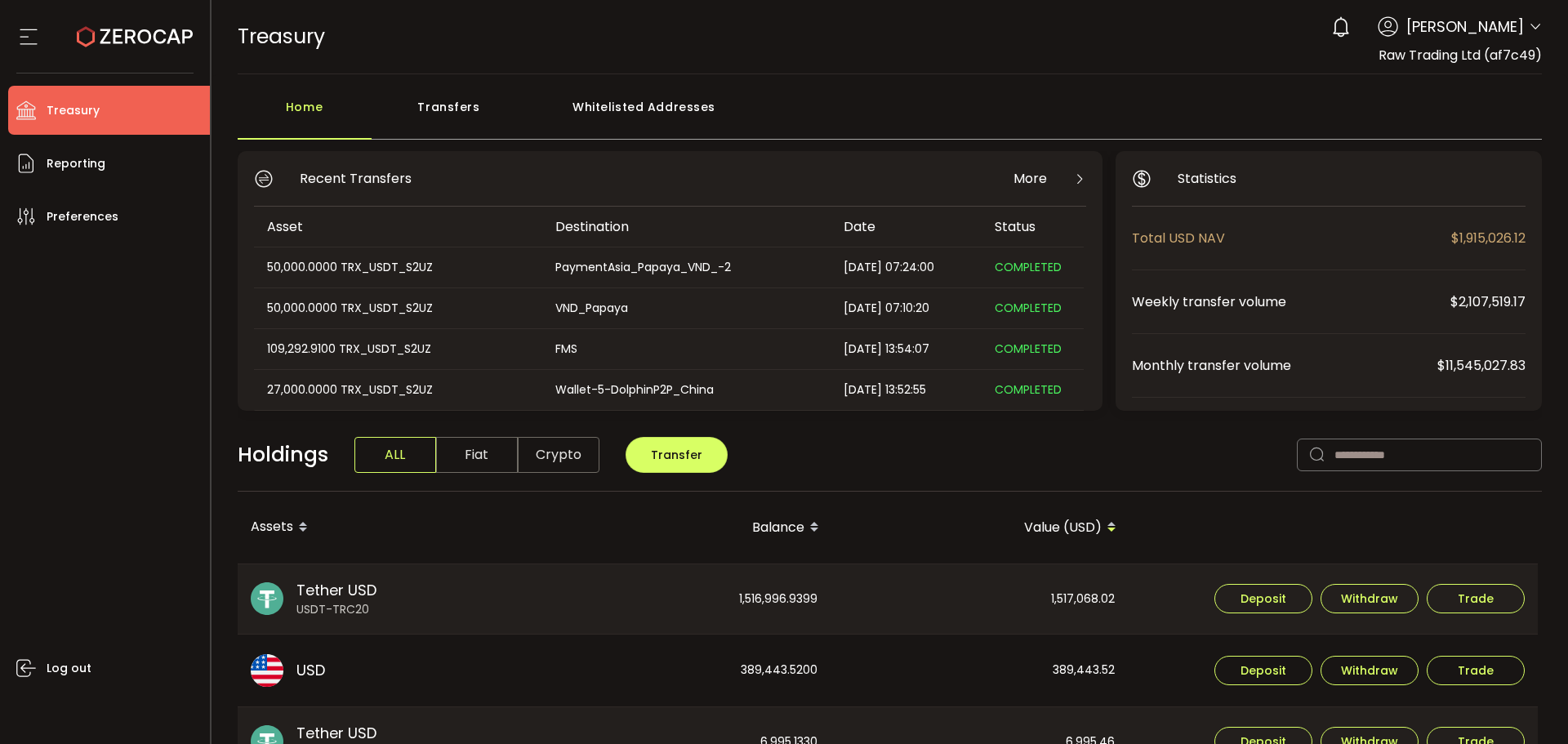
drag, startPoint x: 771, startPoint y: 51, endPoint x: 788, endPoint y: 63, distance: 20.8
click at [774, 51] on div "TREASURY Buy Power $0.00 USD Treasury Treasury Your verification is pending 0 A…" at bounding box center [889, 37] width 1305 height 74
click at [663, 452] on span "Transfer" at bounding box center [676, 454] width 51 height 16
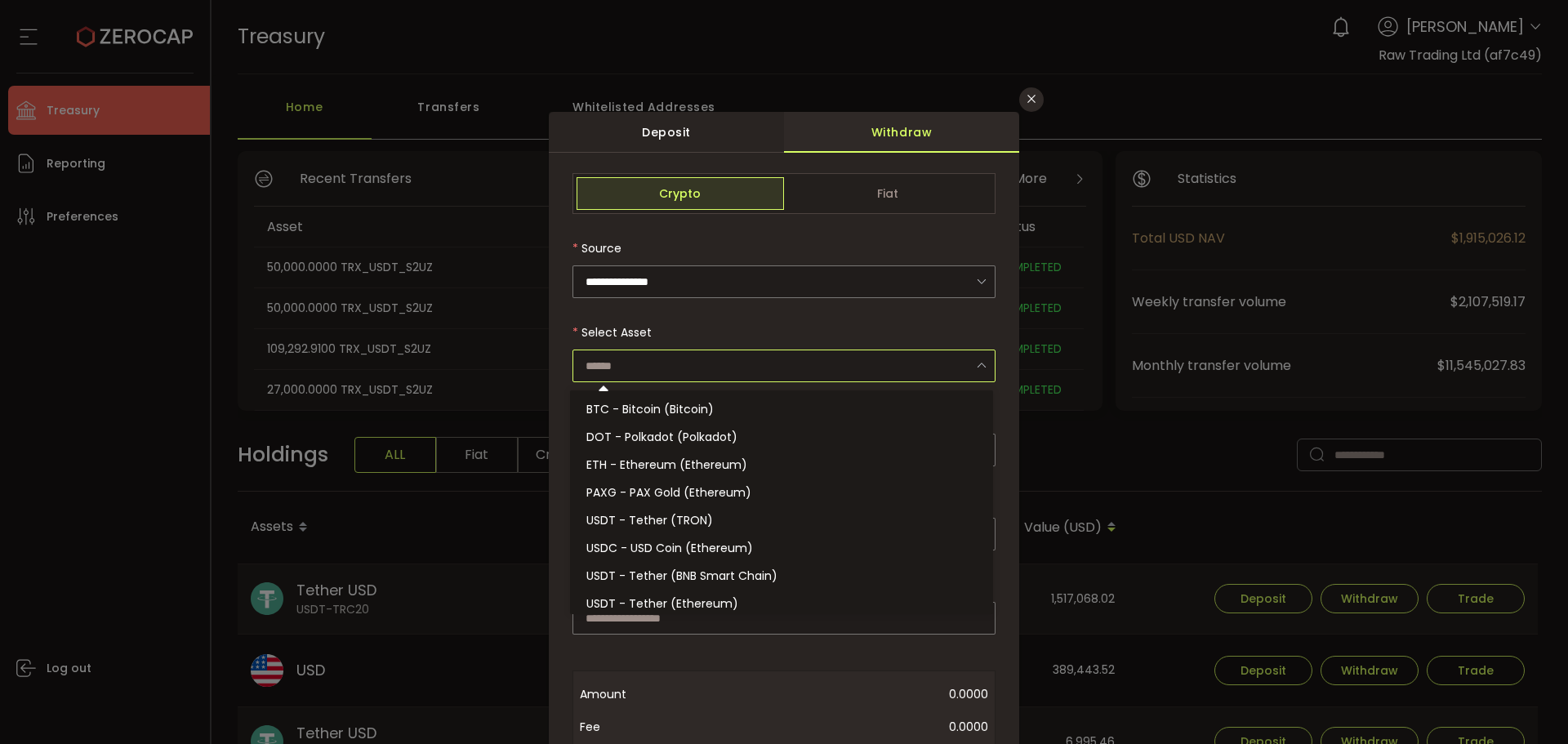
click at [676, 354] on input "dialog" at bounding box center [784, 366] width 423 height 33
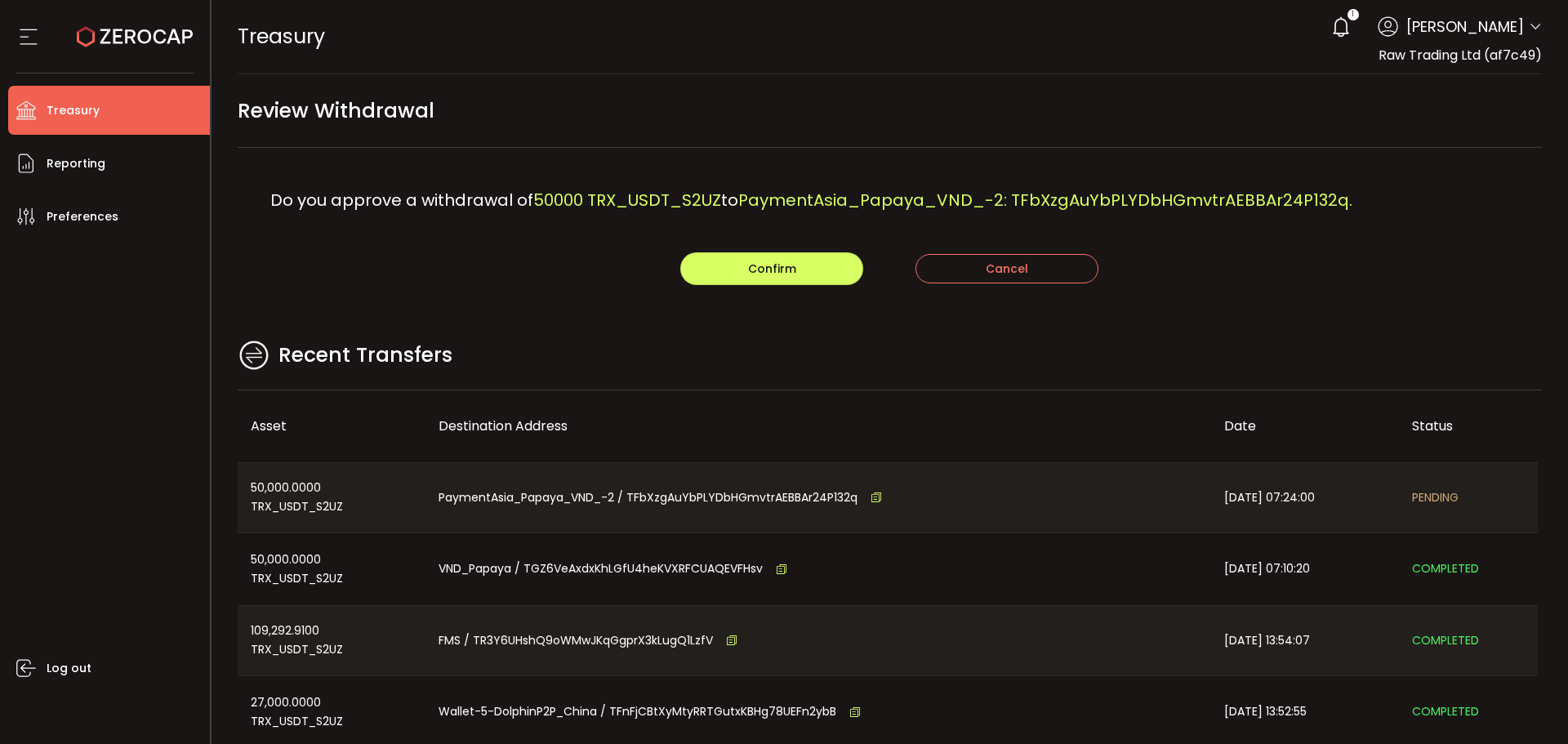
click at [719, 321] on main "Review Withdrawal Do you approve a withdrawal of 50000 TRX_USDT_S2UZ to Payment…" at bounding box center [890, 471] width 1357 height 793
click at [758, 261] on span "Confirm" at bounding box center [772, 268] width 48 height 16
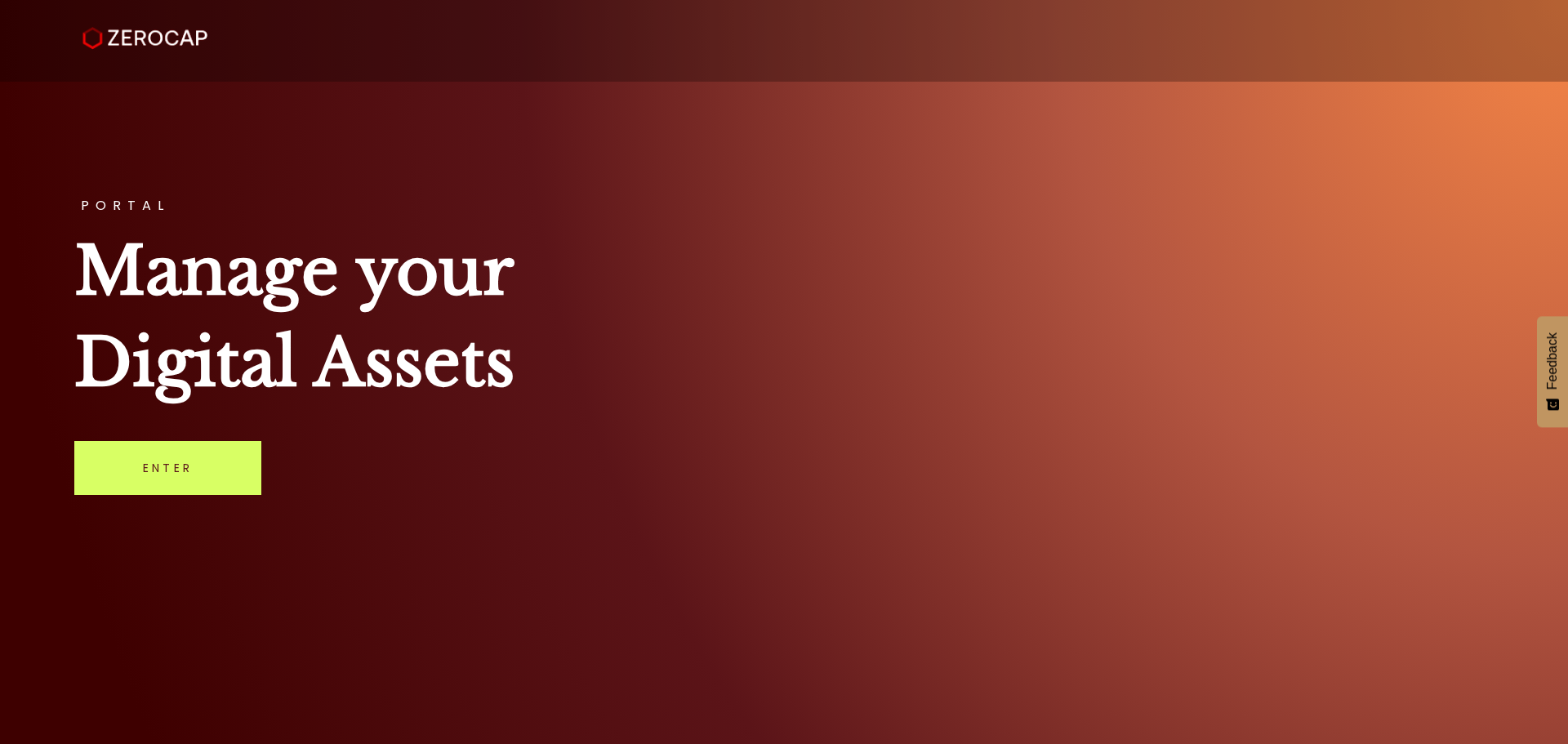
click at [147, 501] on div "PORTAL Manage your Digital Assets Enter" at bounding box center [784, 372] width 1568 height 744
click at [147, 447] on link "Enter" at bounding box center [168, 468] width 187 height 54
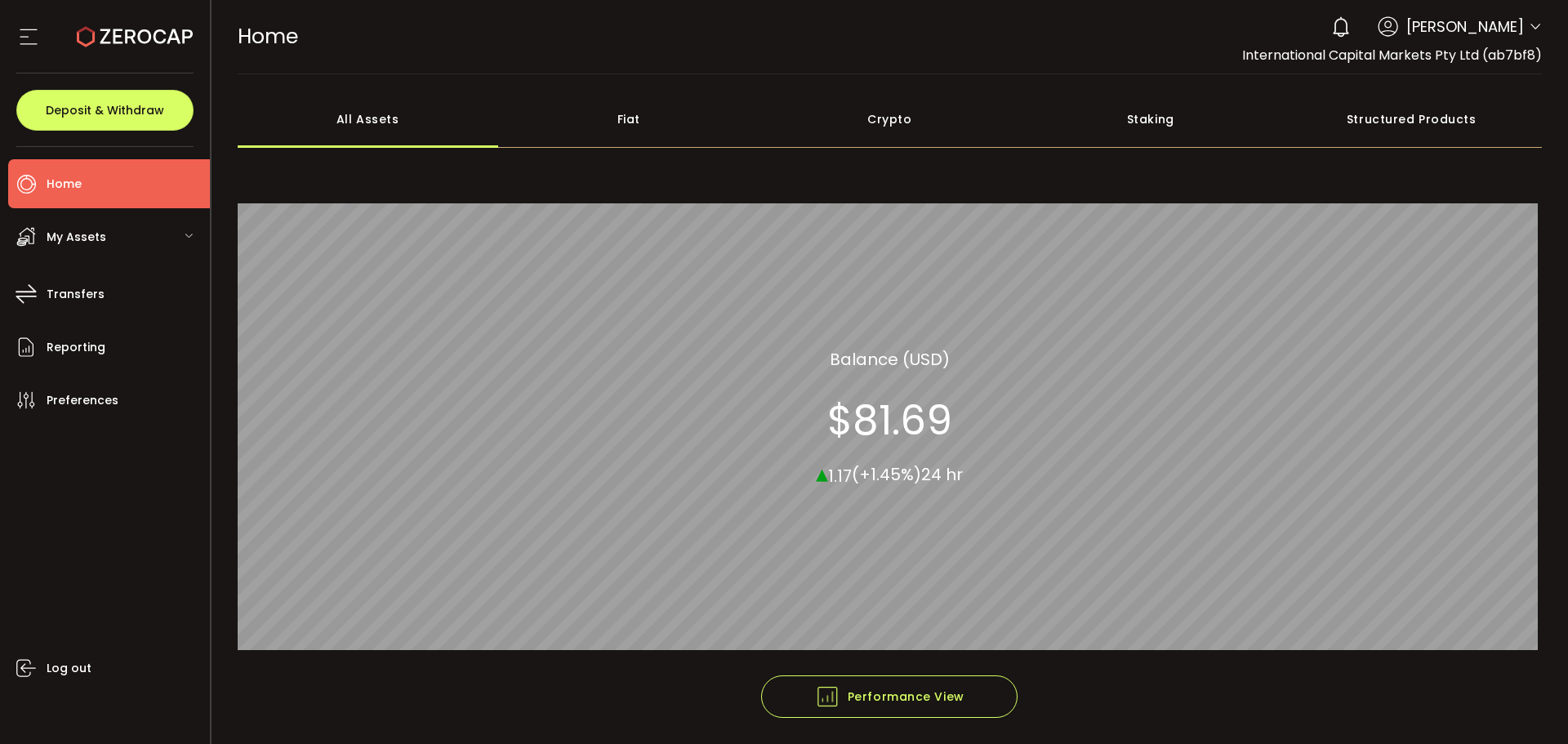
click at [1529, 35] on span at bounding box center [1535, 27] width 13 height 16
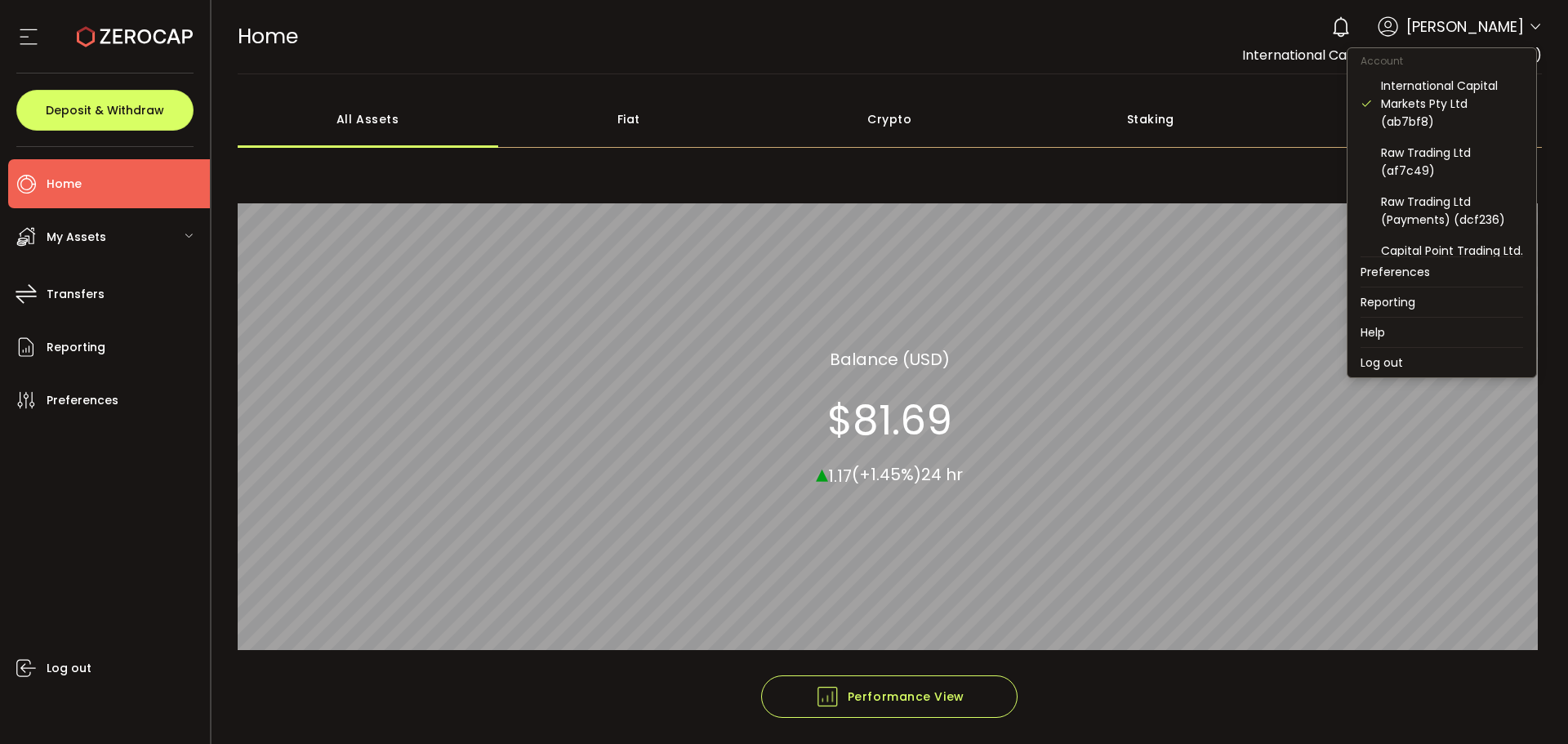
click at [1529, 24] on icon at bounding box center [1535, 27] width 13 height 13
click at [1459, 150] on div "Raw Trading Ltd (af7c49)" at bounding box center [1451, 162] width 142 height 36
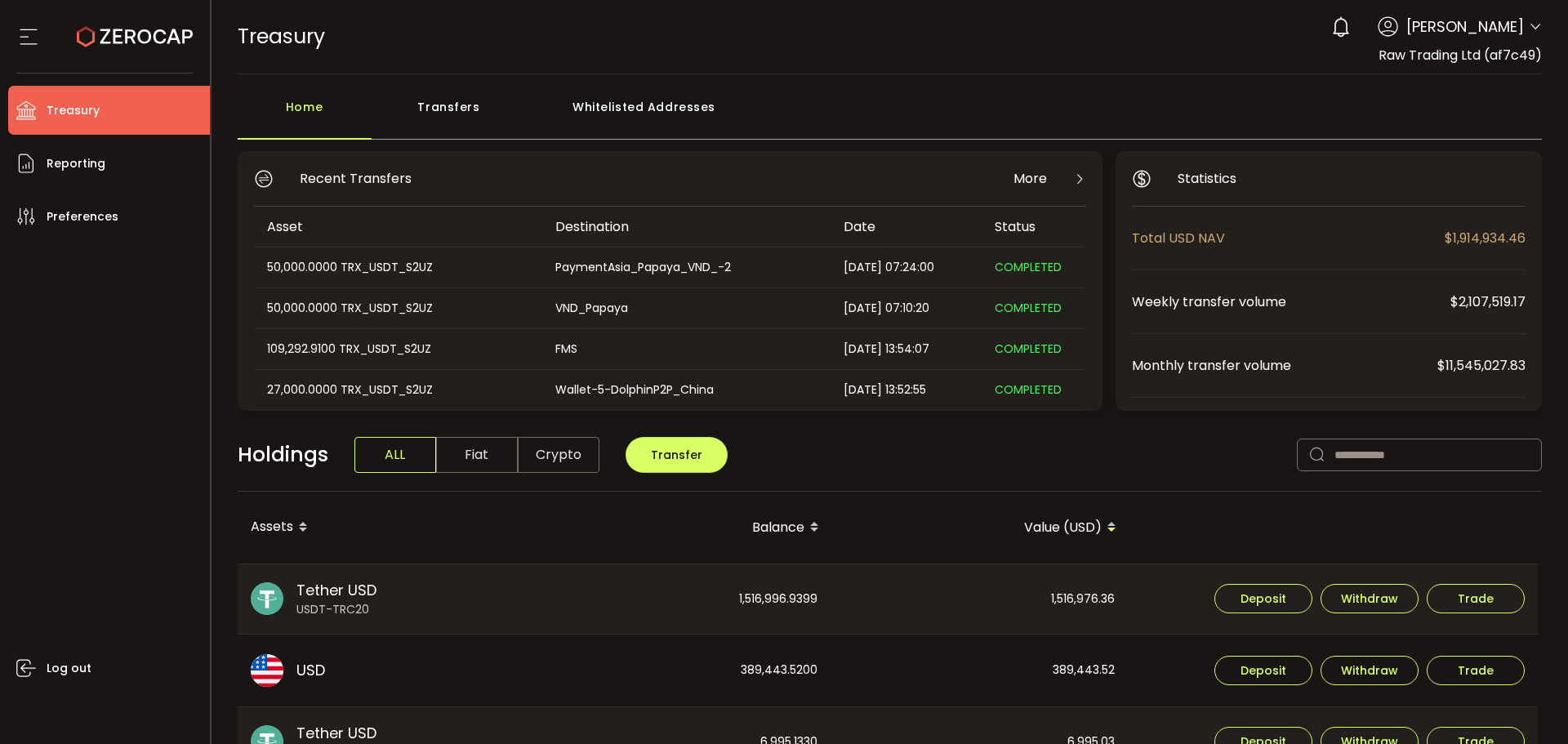
click at [434, 111] on div "Transfers" at bounding box center [449, 115] width 155 height 49
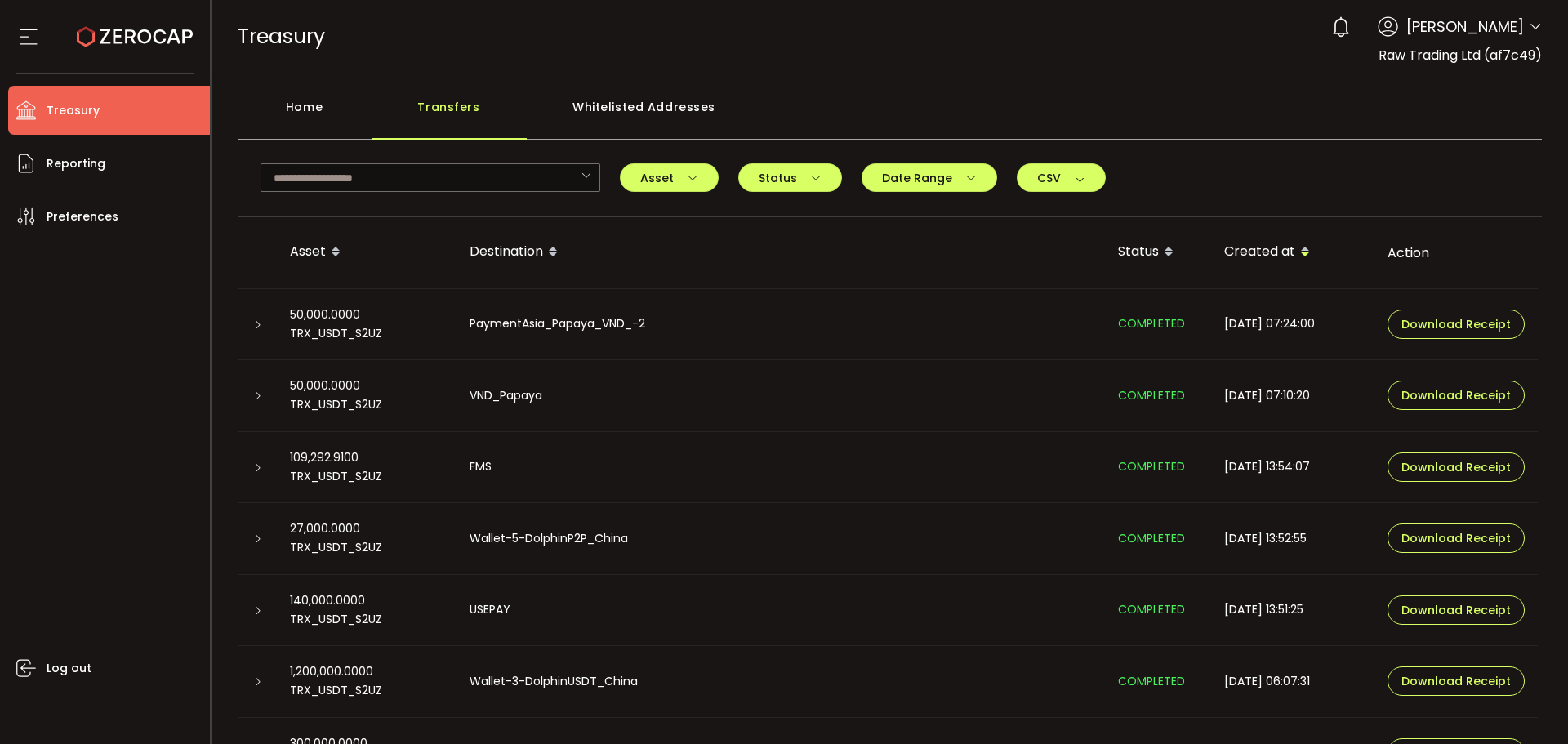
click at [253, 321] on icon at bounding box center [257, 325] width 9 height 9
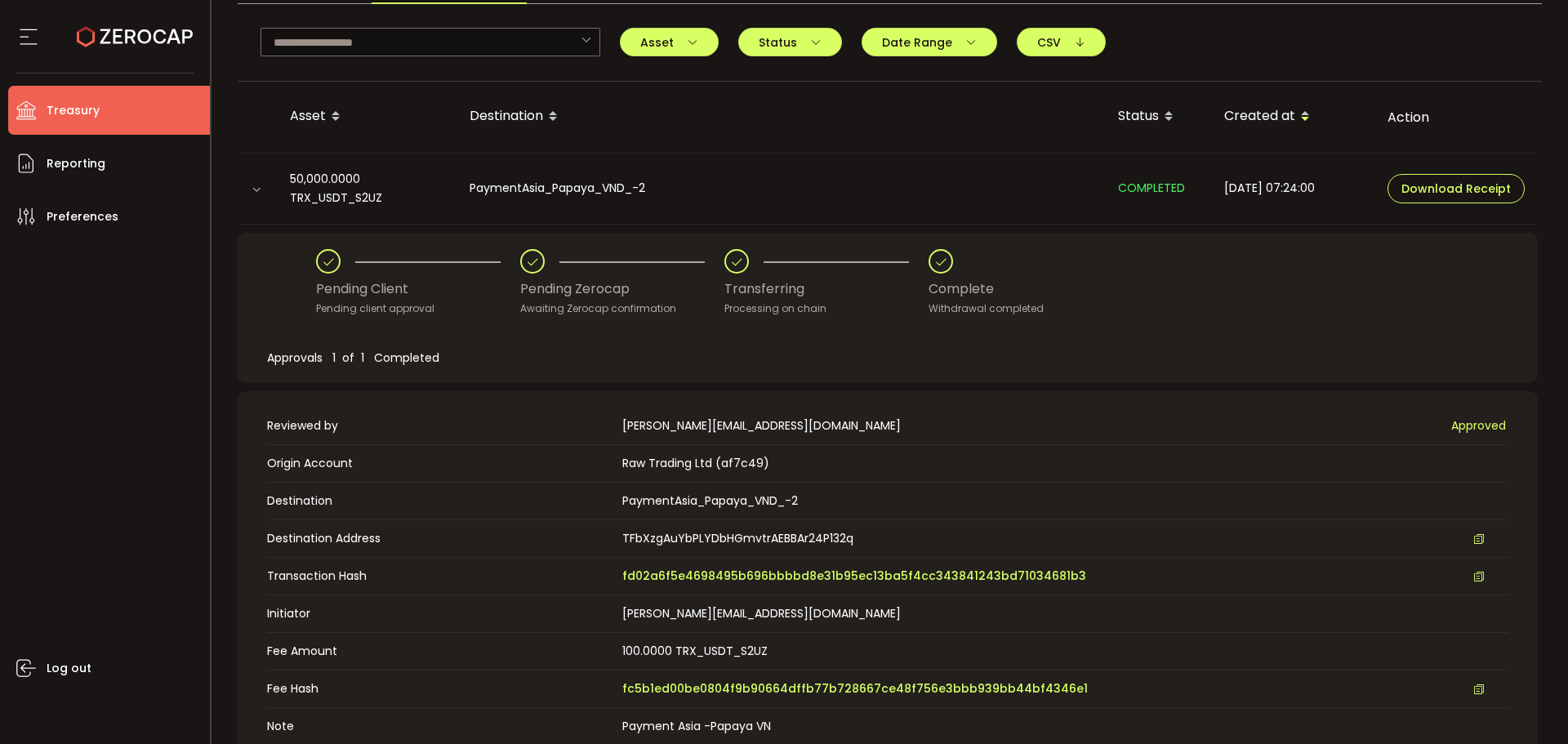
scroll to position [245, 0]
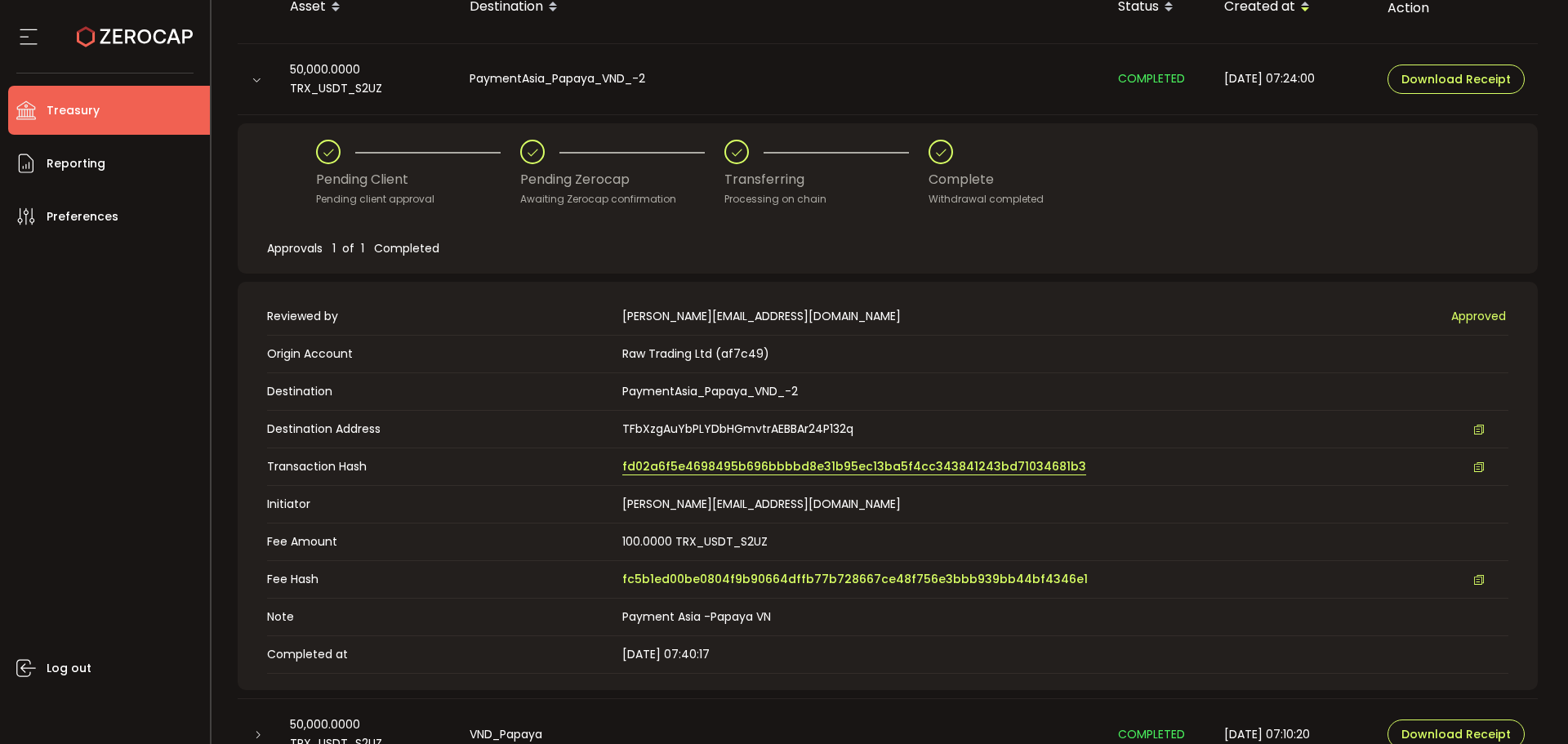
click at [666, 464] on span "fd02a6f5e4698495b696bbbbd8e31b95ec13ba5f4cc343841243bd71034681b3" at bounding box center [853, 467] width 464 height 17
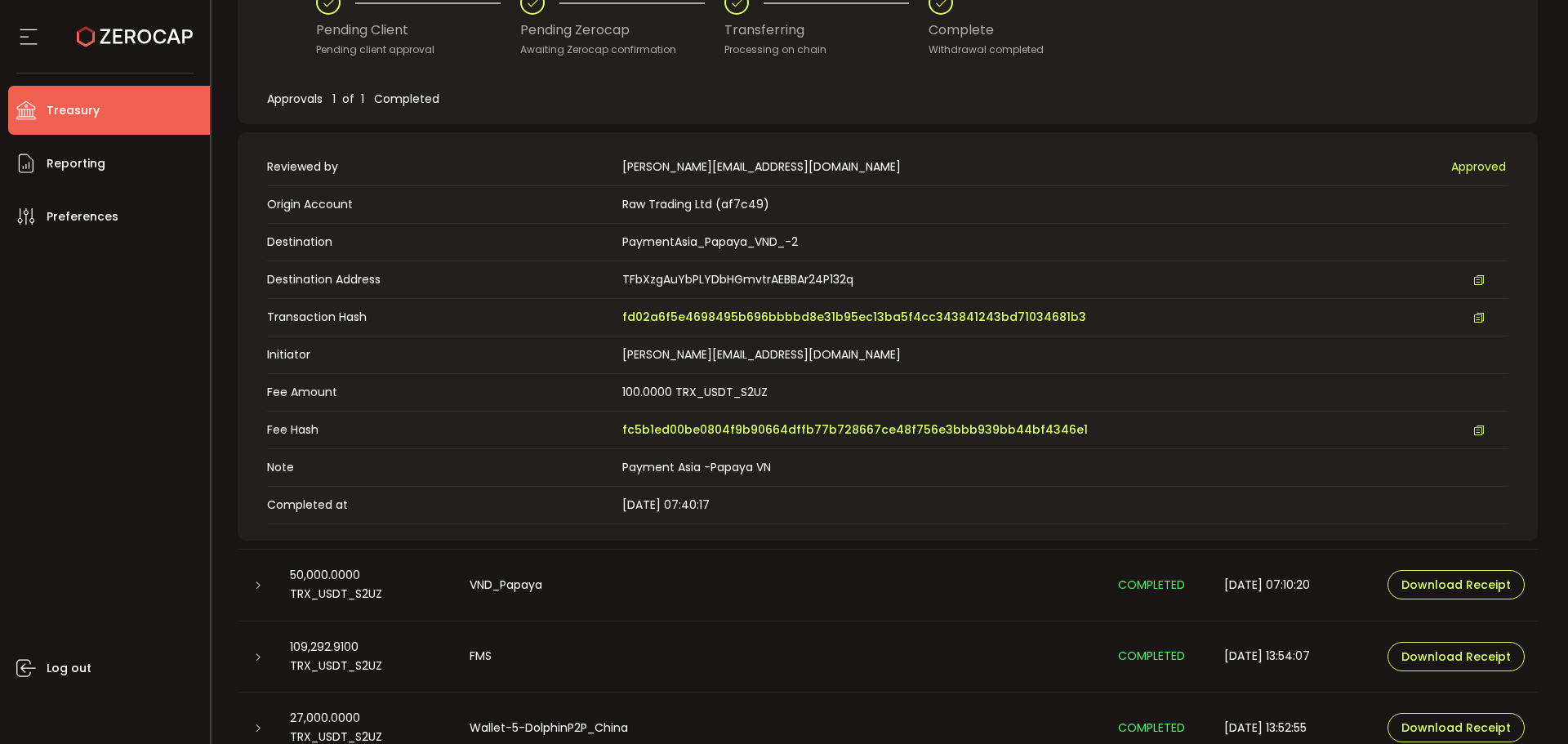
scroll to position [653, 0]
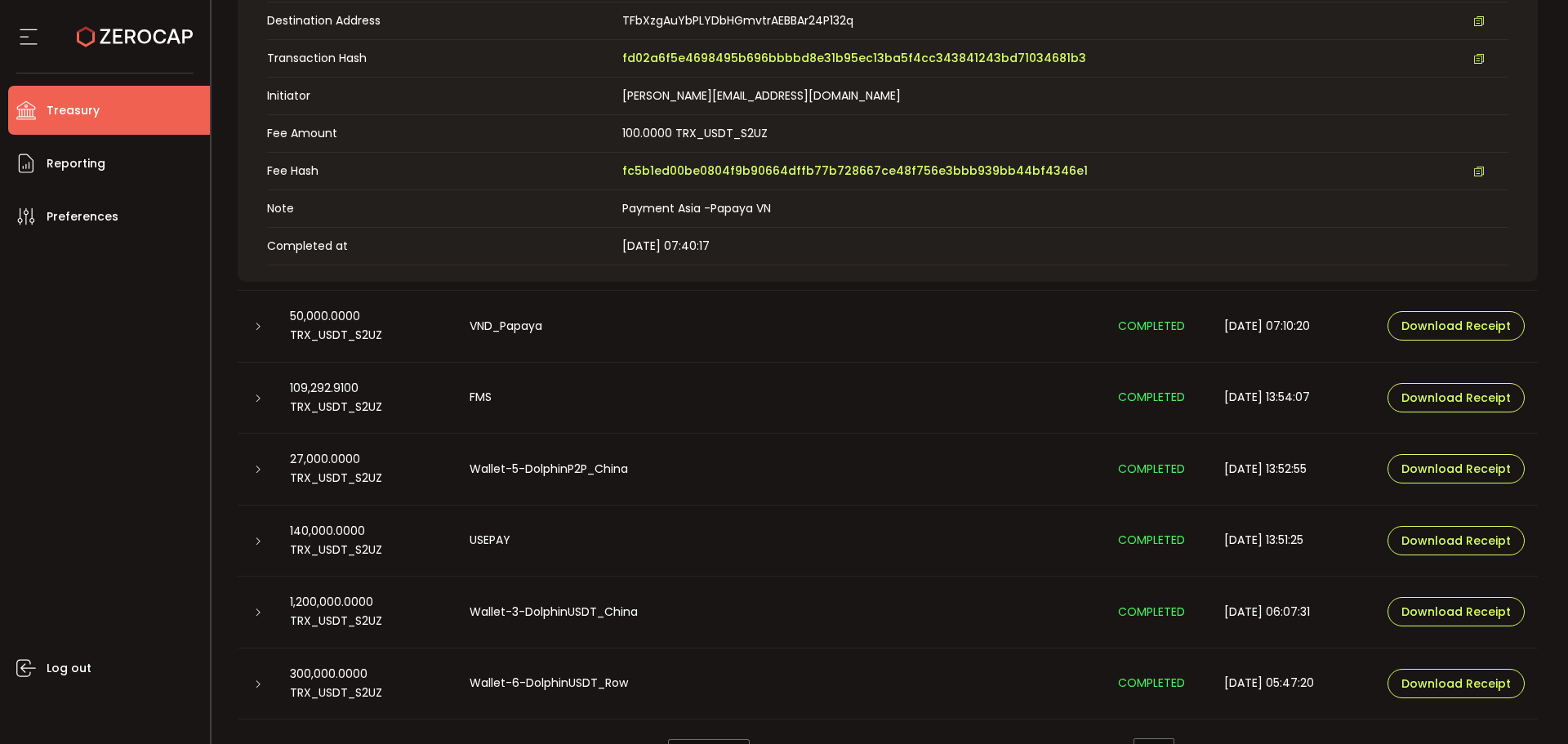
click at [259, 326] on icon at bounding box center [257, 326] width 9 height 9
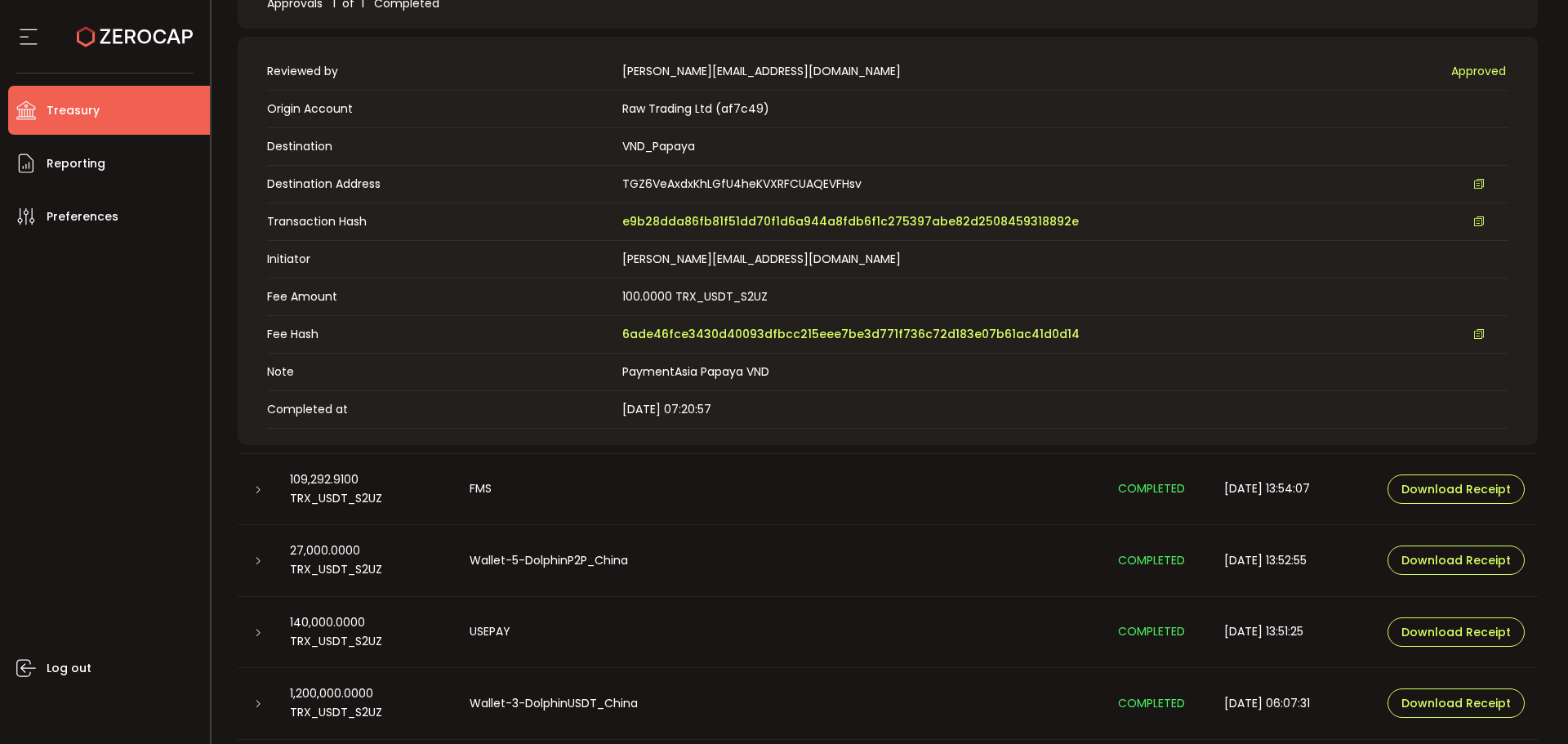
scroll to position [490, 0]
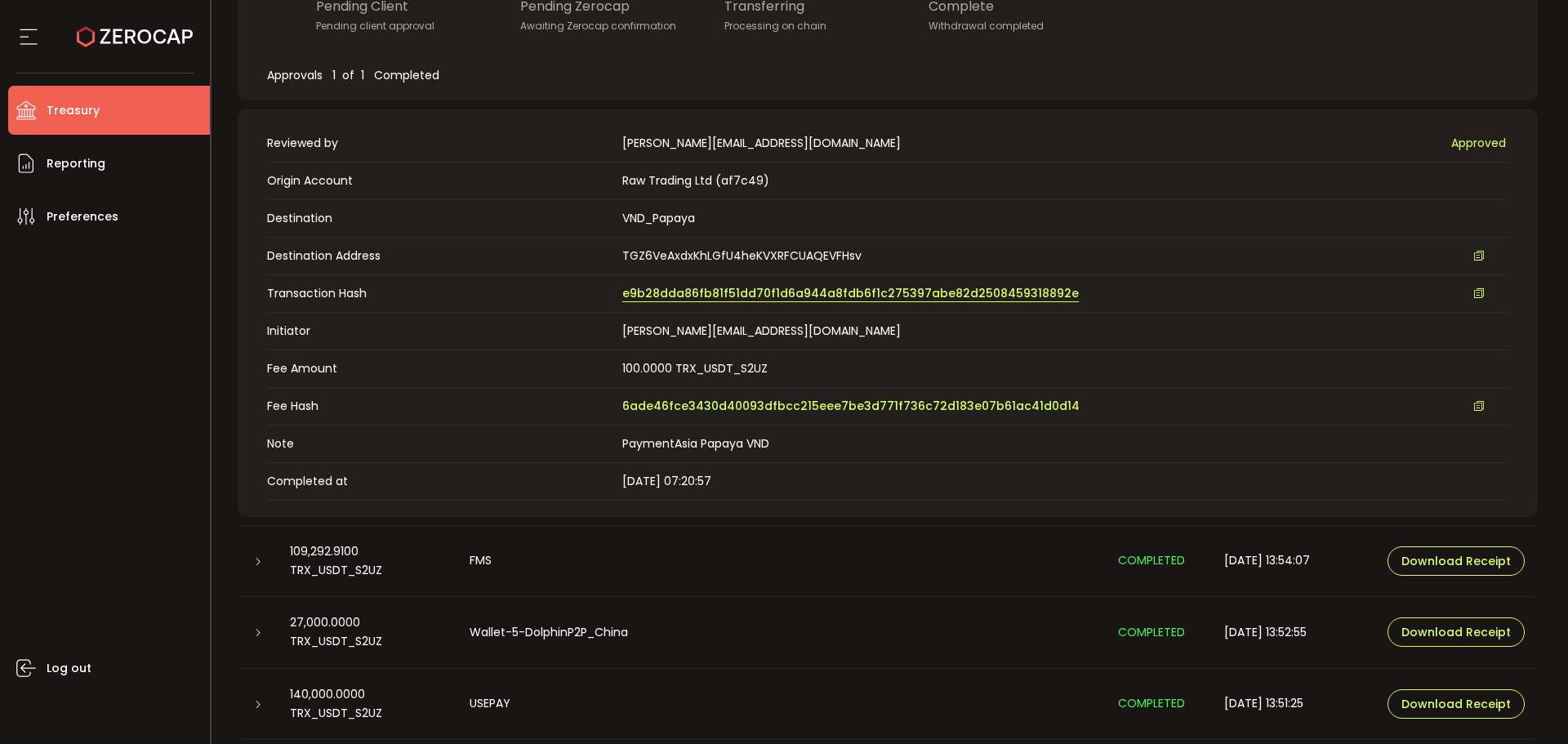
click at [642, 292] on span "e9b28dda86fb81f51dd70f1d6a944a8fdb6f1c275397abe82d2508459318892e" at bounding box center [850, 294] width 457 height 17
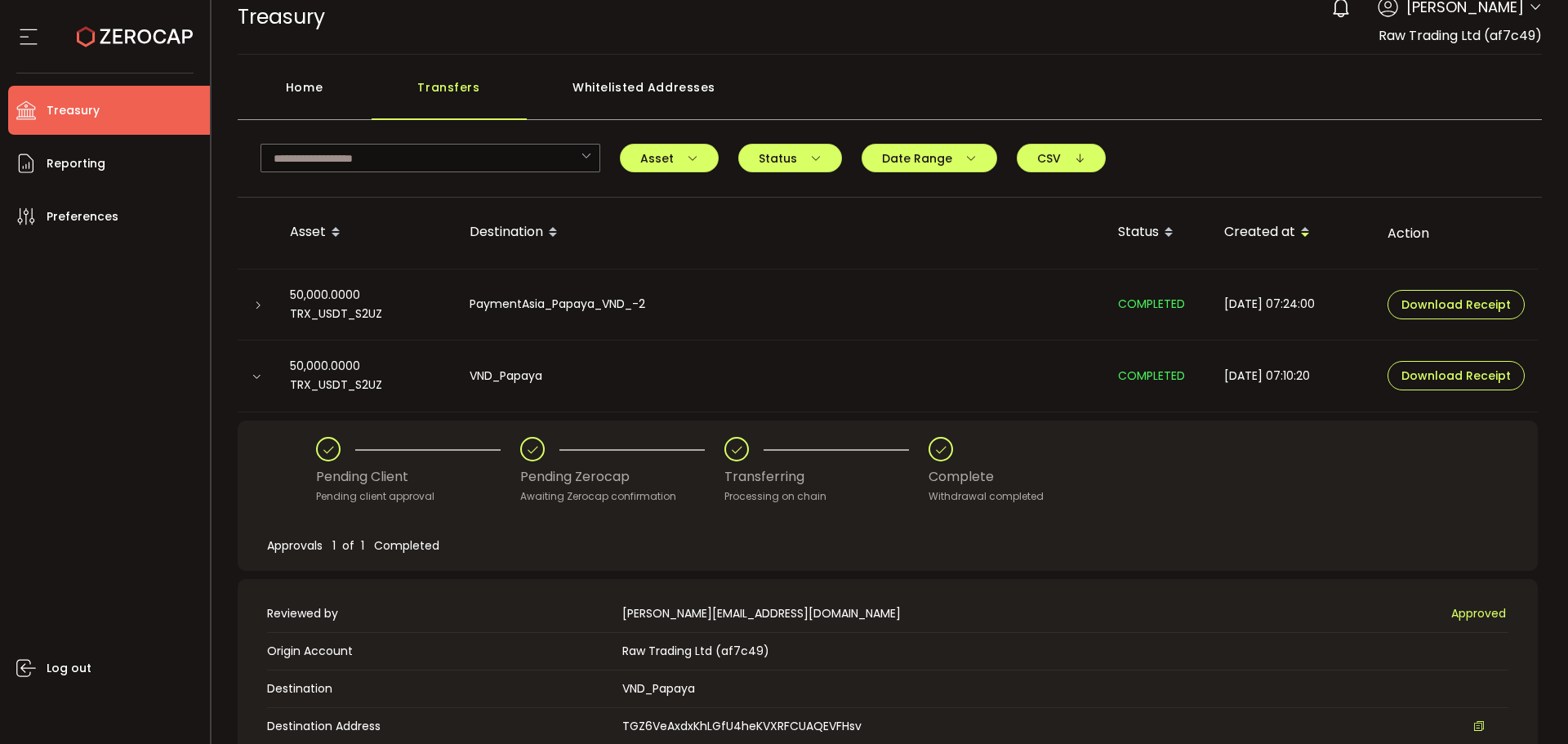
scroll to position [0, 0]
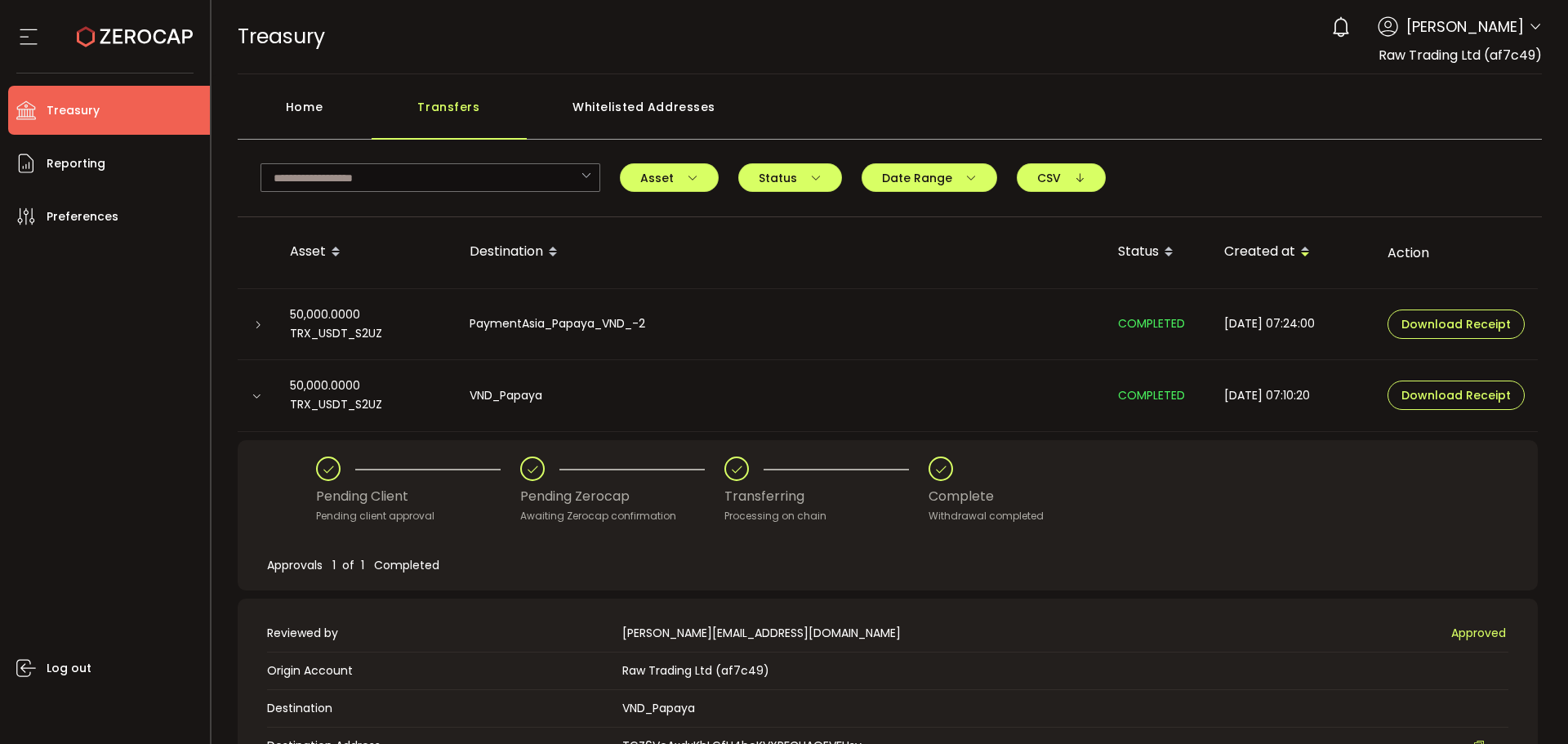
drag, startPoint x: 318, startPoint y: 106, endPoint x: 886, endPoint y: 81, distance: 568.5
click at [319, 105] on div "Home" at bounding box center [304, 115] width 134 height 49
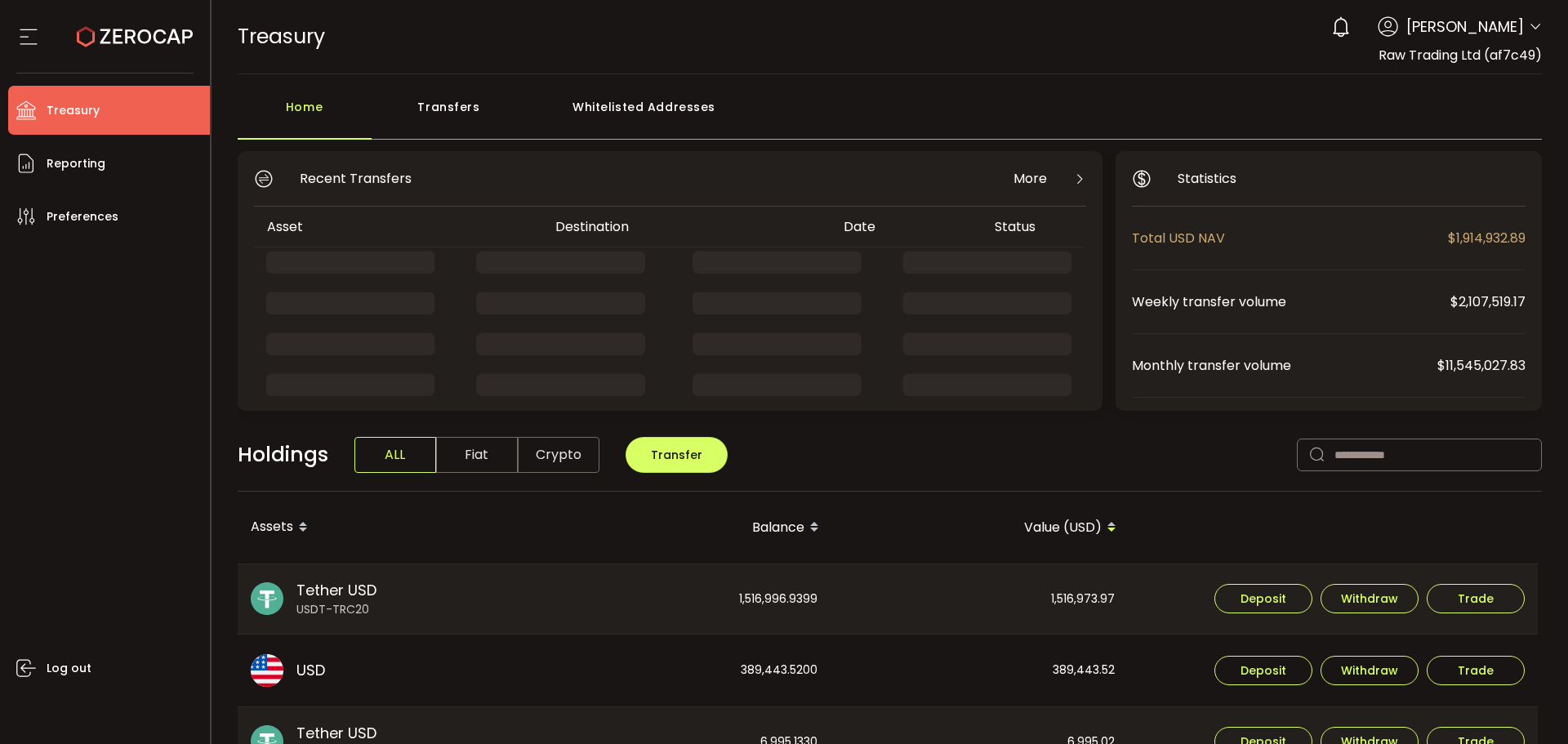
click at [1533, 26] on icon at bounding box center [1535, 27] width 13 height 13
click at [1529, 26] on icon at bounding box center [1535, 27] width 13 height 13
click at [1537, 28] on header "PDF is being processed and will download to your computer TREASURY Buy Power $0…" at bounding box center [890, 37] width 1357 height 75
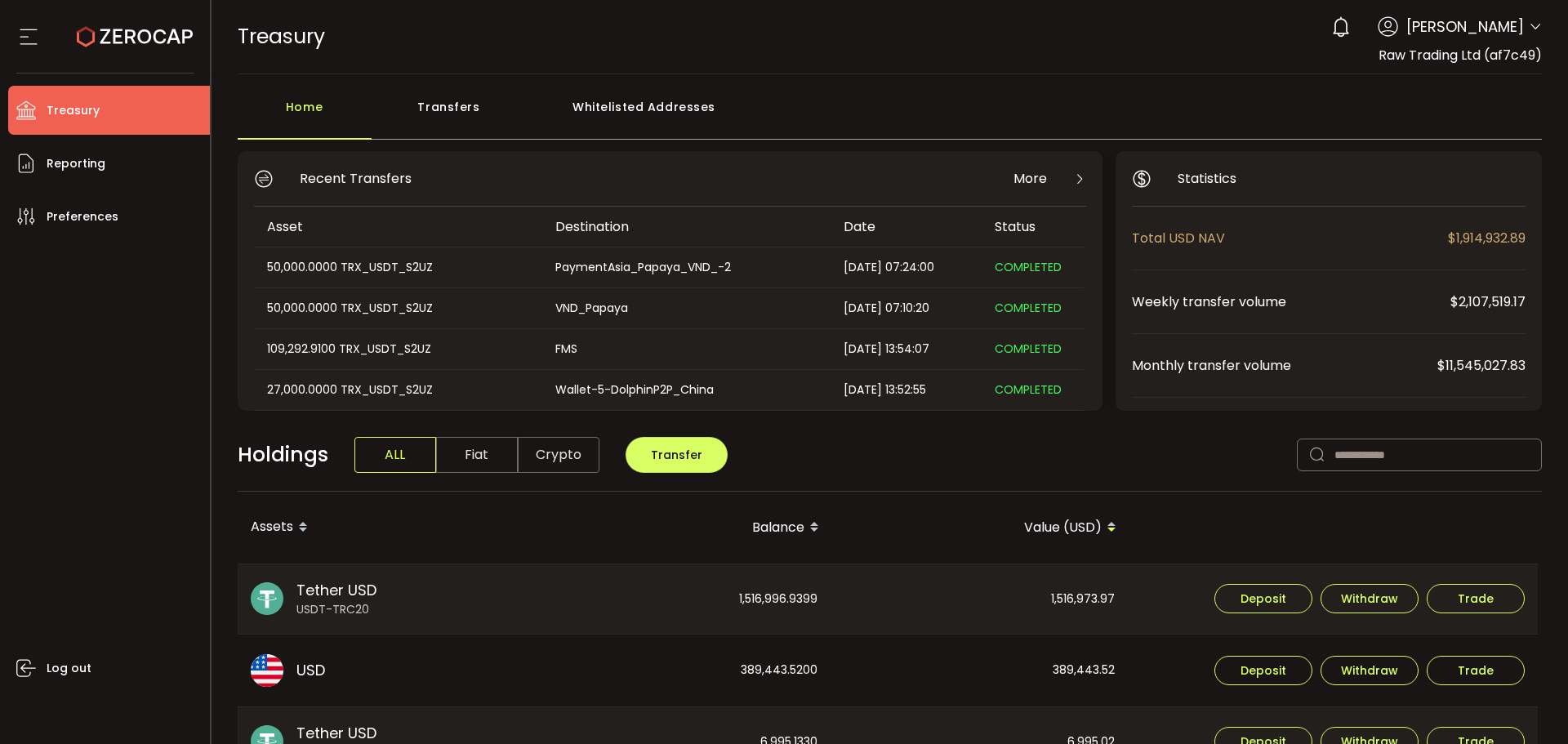
click at [1534, 25] on icon at bounding box center [1535, 27] width 13 height 13
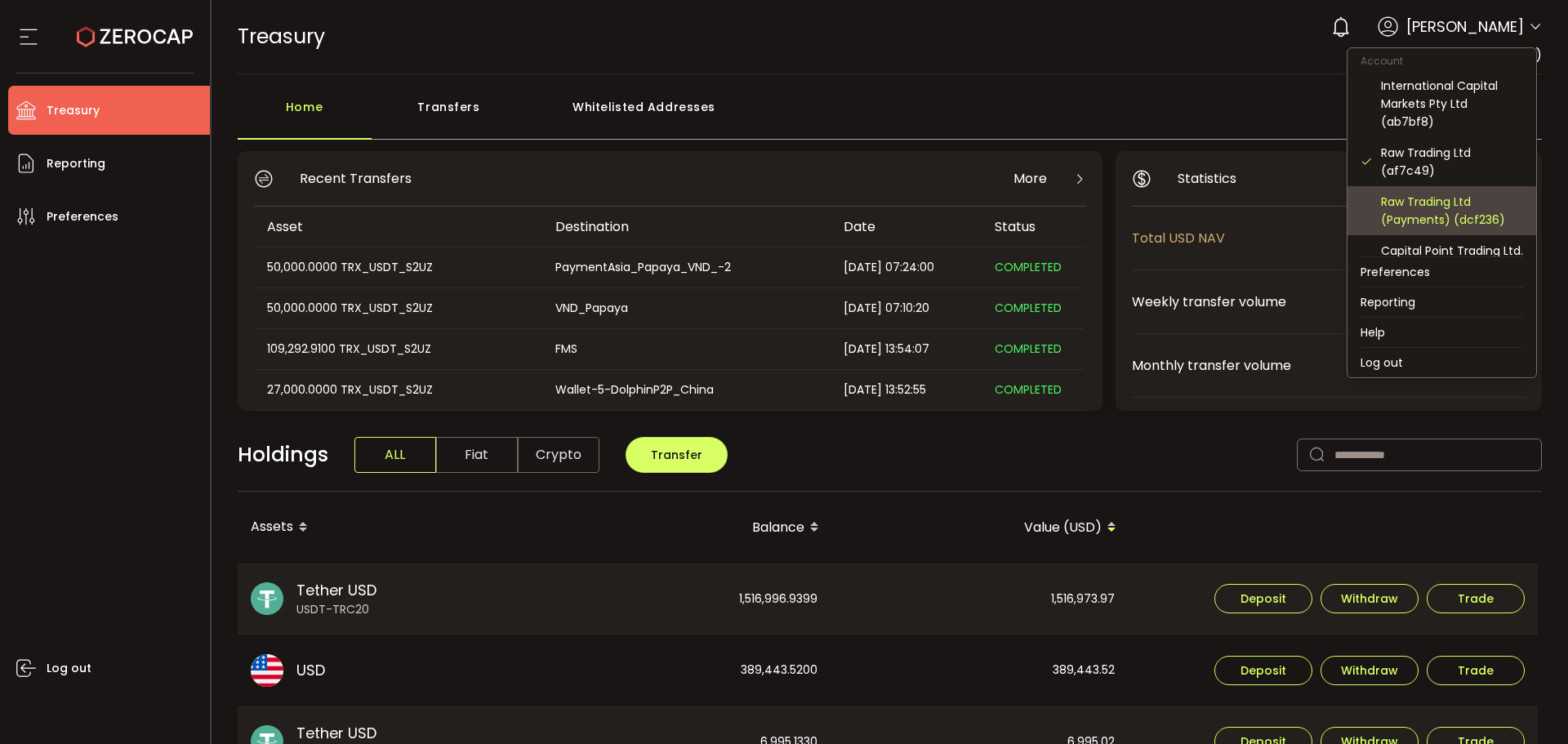
drag, startPoint x: 1443, startPoint y: 209, endPoint x: 1433, endPoint y: 215, distance: 11.7
click at [1441, 209] on div "Raw Trading Ltd (Payments) (dcf236)" at bounding box center [1451, 211] width 142 height 36
